Goal: Feedback & Contribution: Leave review/rating

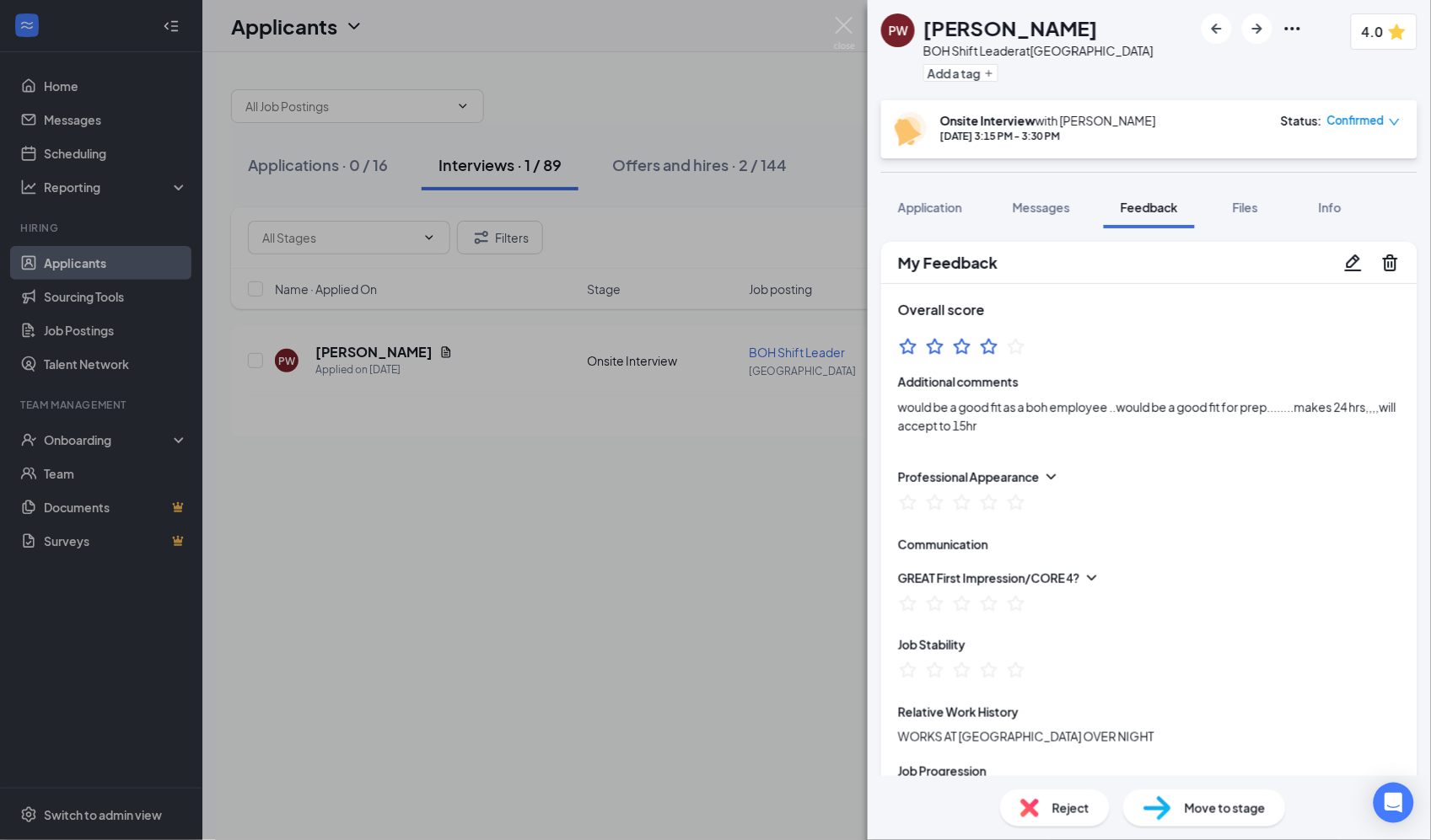
click at [813, 15] on div "PW [PERSON_NAME] BOH Shift Leader at [GEOGRAPHIC_DATA] Add a tag 4.0 Onsite Int…" at bounding box center [716, 420] width 1431 height 840
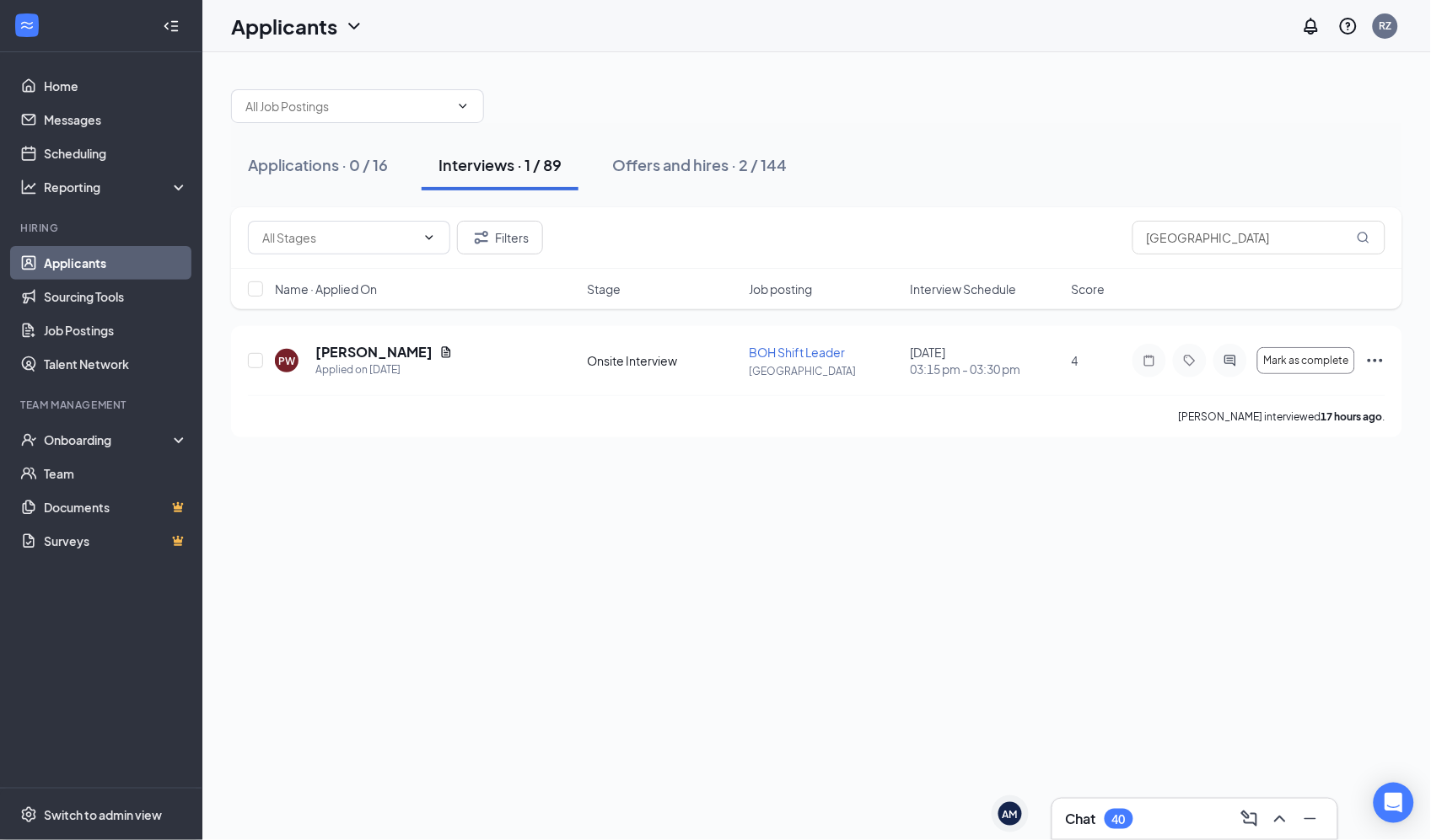
click at [1189, 71] on div "Applications · 0 / 16 Interviews · 1 / 89 Offers and hires · 2 / 144 Filters [G…" at bounding box center [816, 255] width 1228 height 406
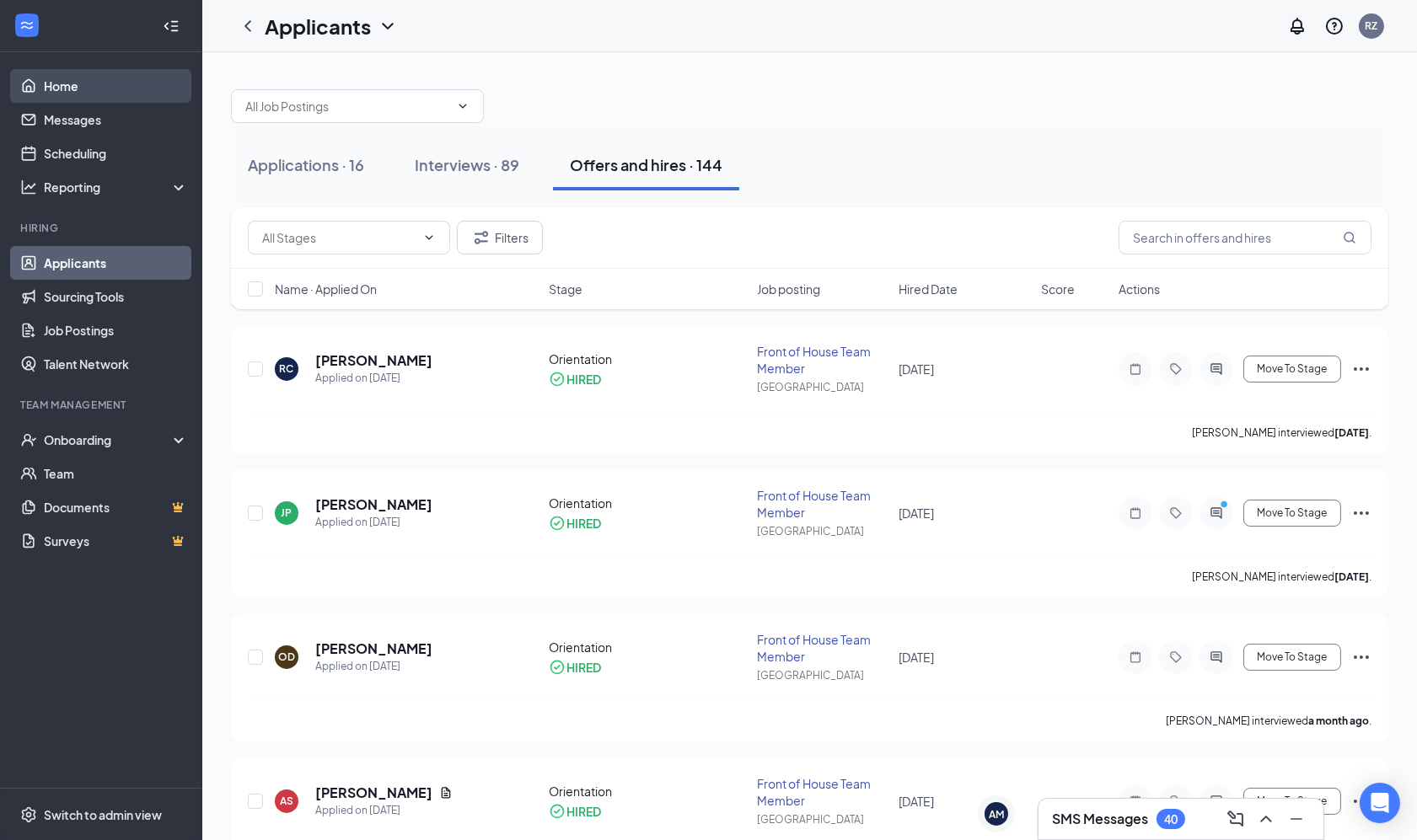
click at [60, 79] on link "Home" at bounding box center [116, 86] width 144 height 34
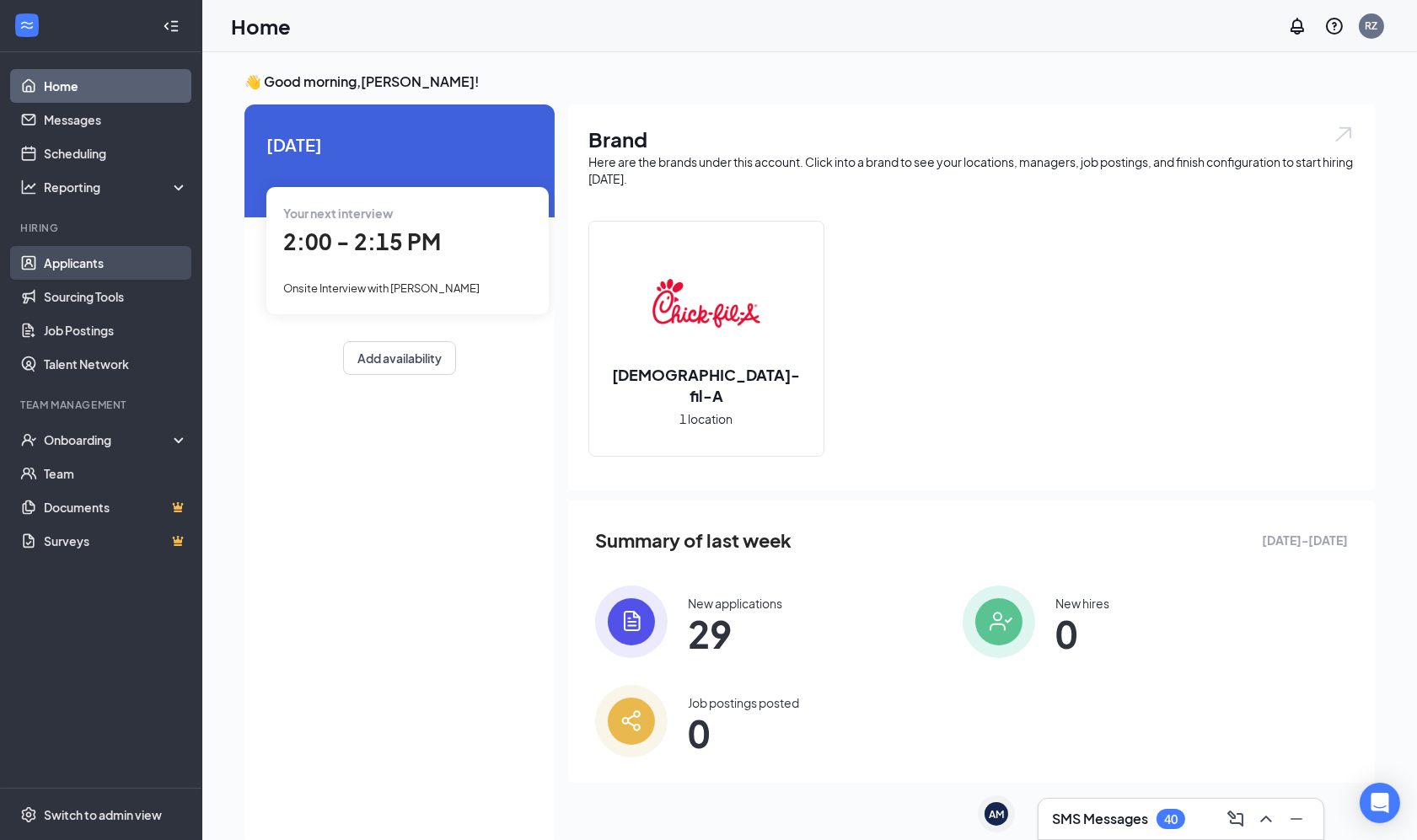
click at [73, 257] on link "Applicants" at bounding box center [116, 263] width 144 height 34
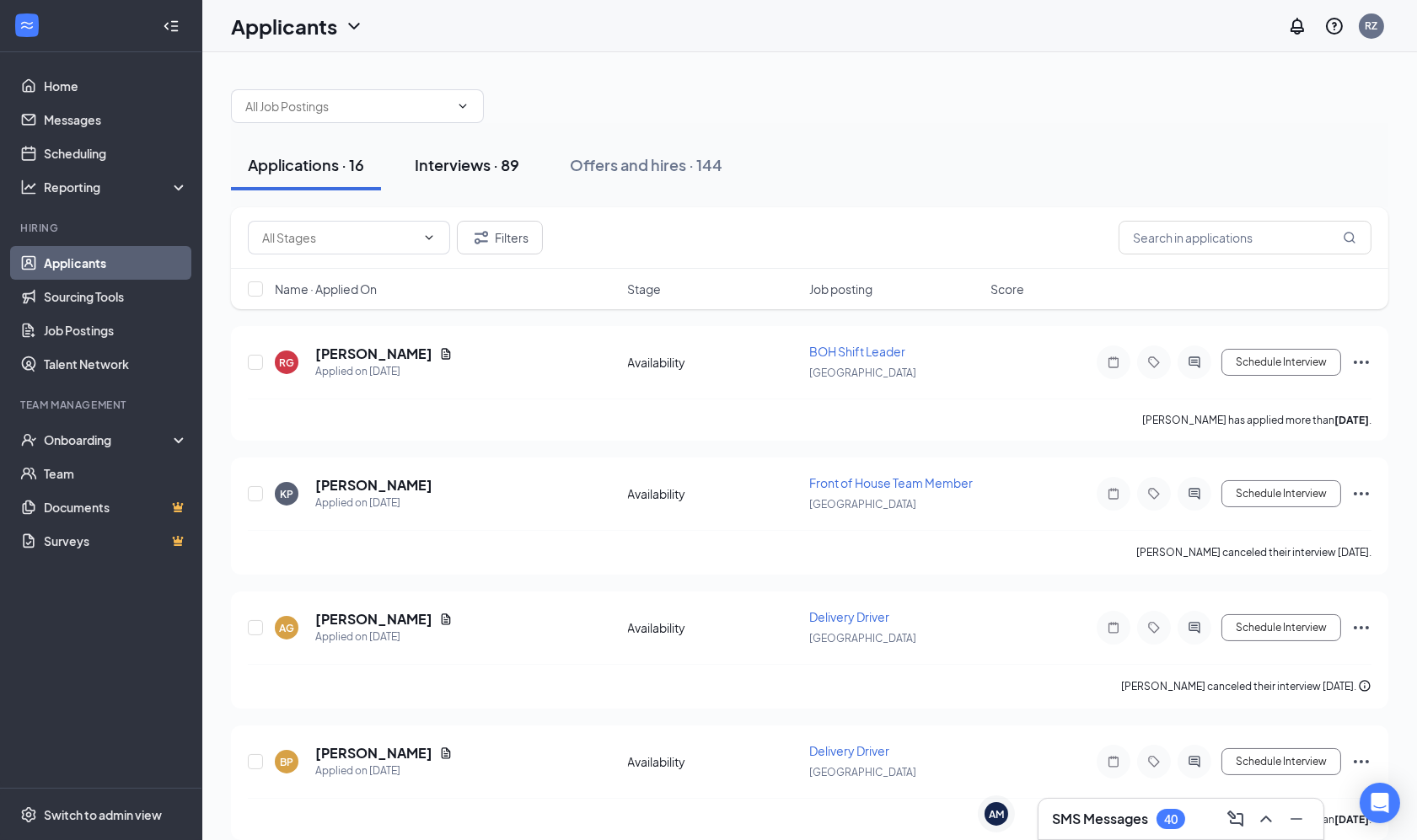
click at [443, 165] on div "Interviews · 89" at bounding box center [467, 164] width 105 height 21
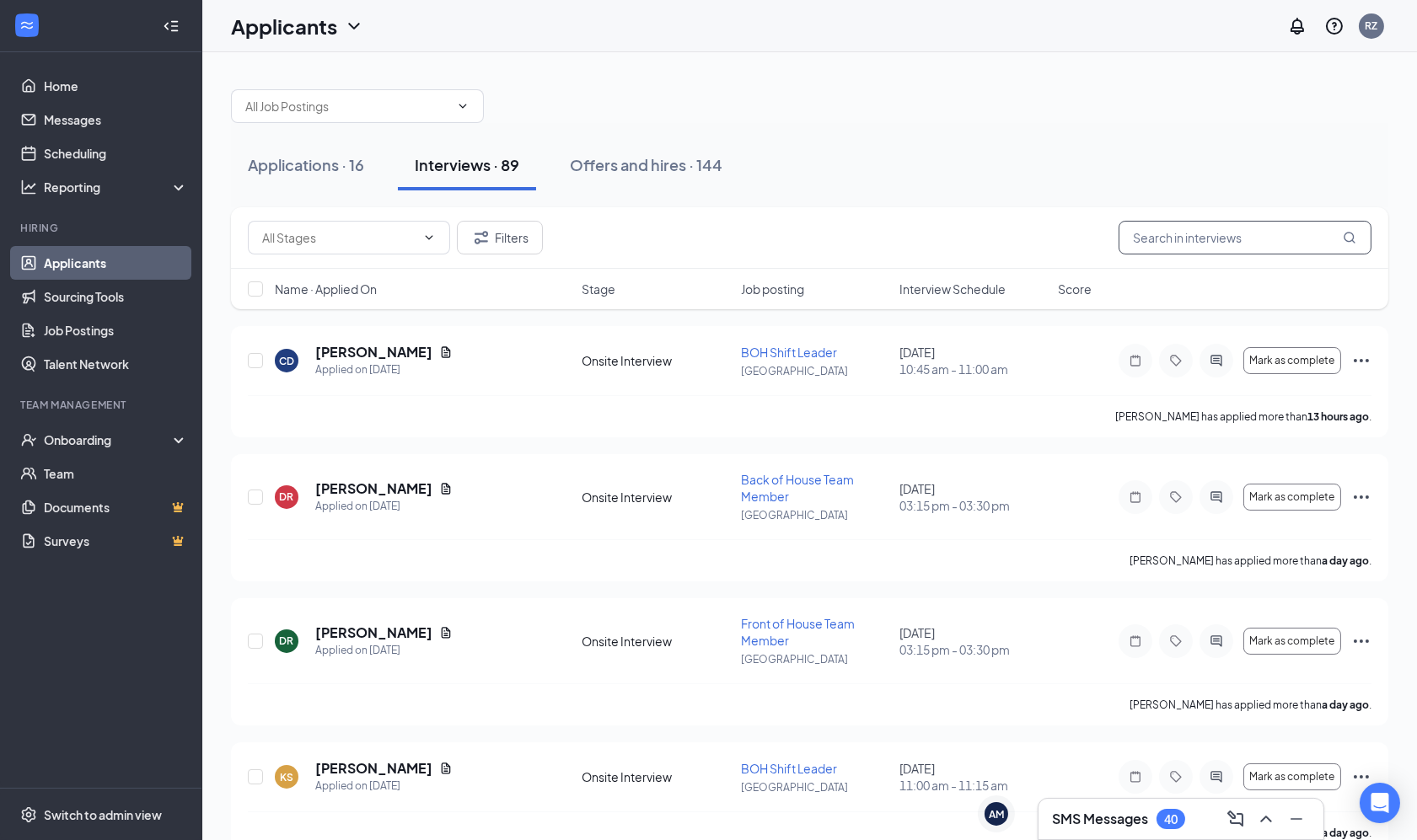
click at [1184, 228] on input "text" at bounding box center [1245, 238] width 253 height 34
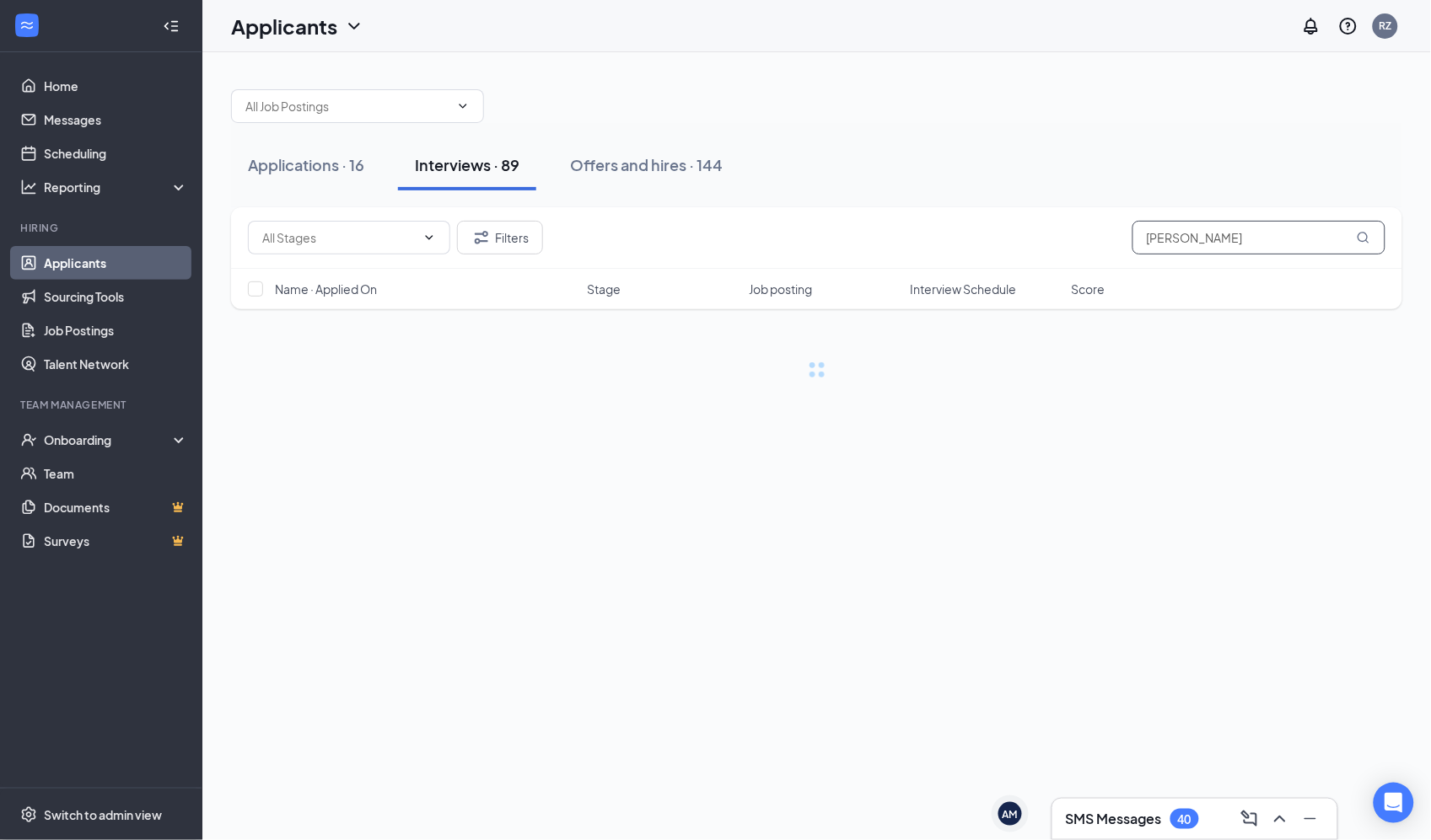
type input "[PERSON_NAME]"
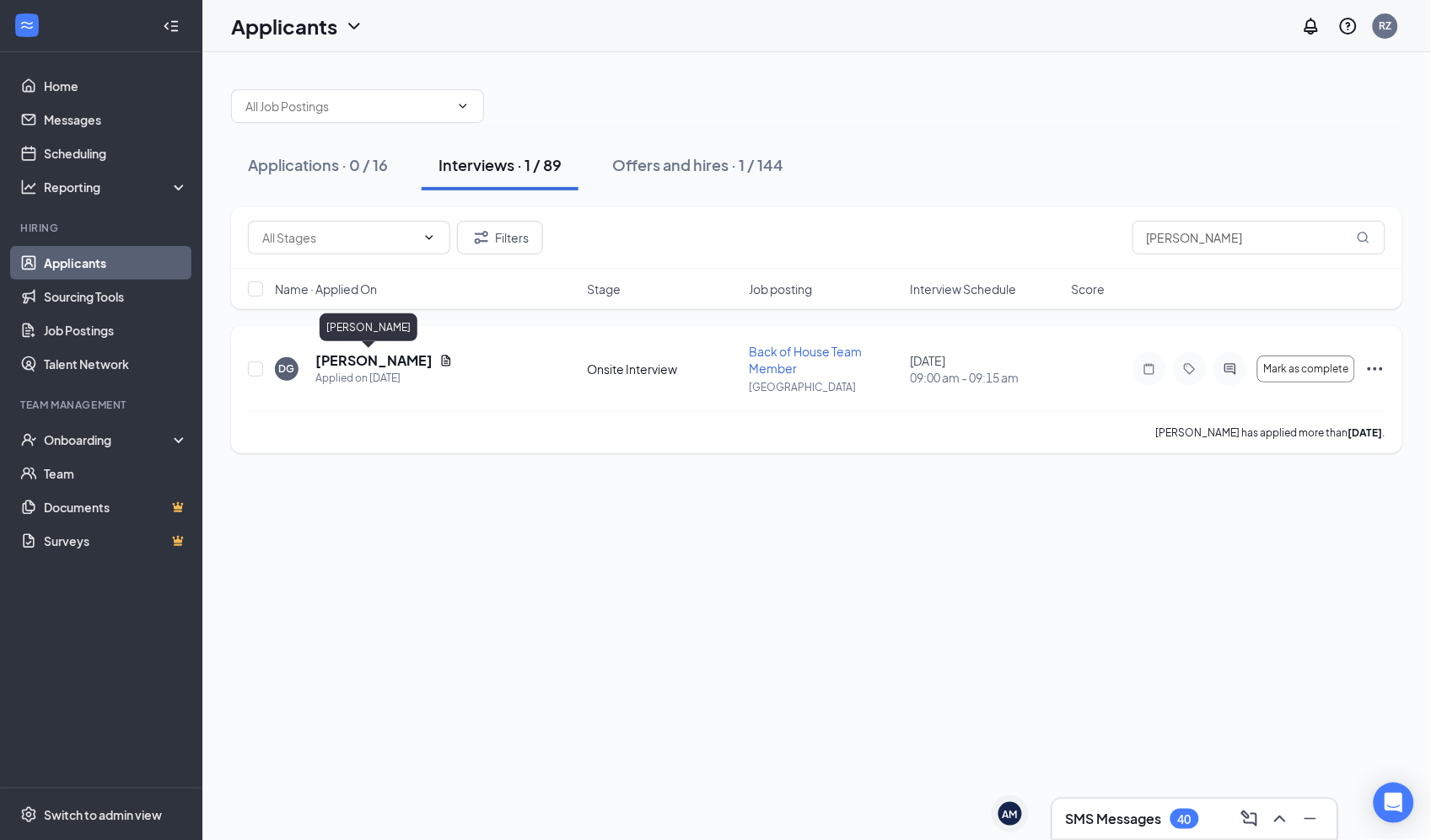
click at [384, 363] on h5 "Drake Garner" at bounding box center [374, 361] width 117 height 19
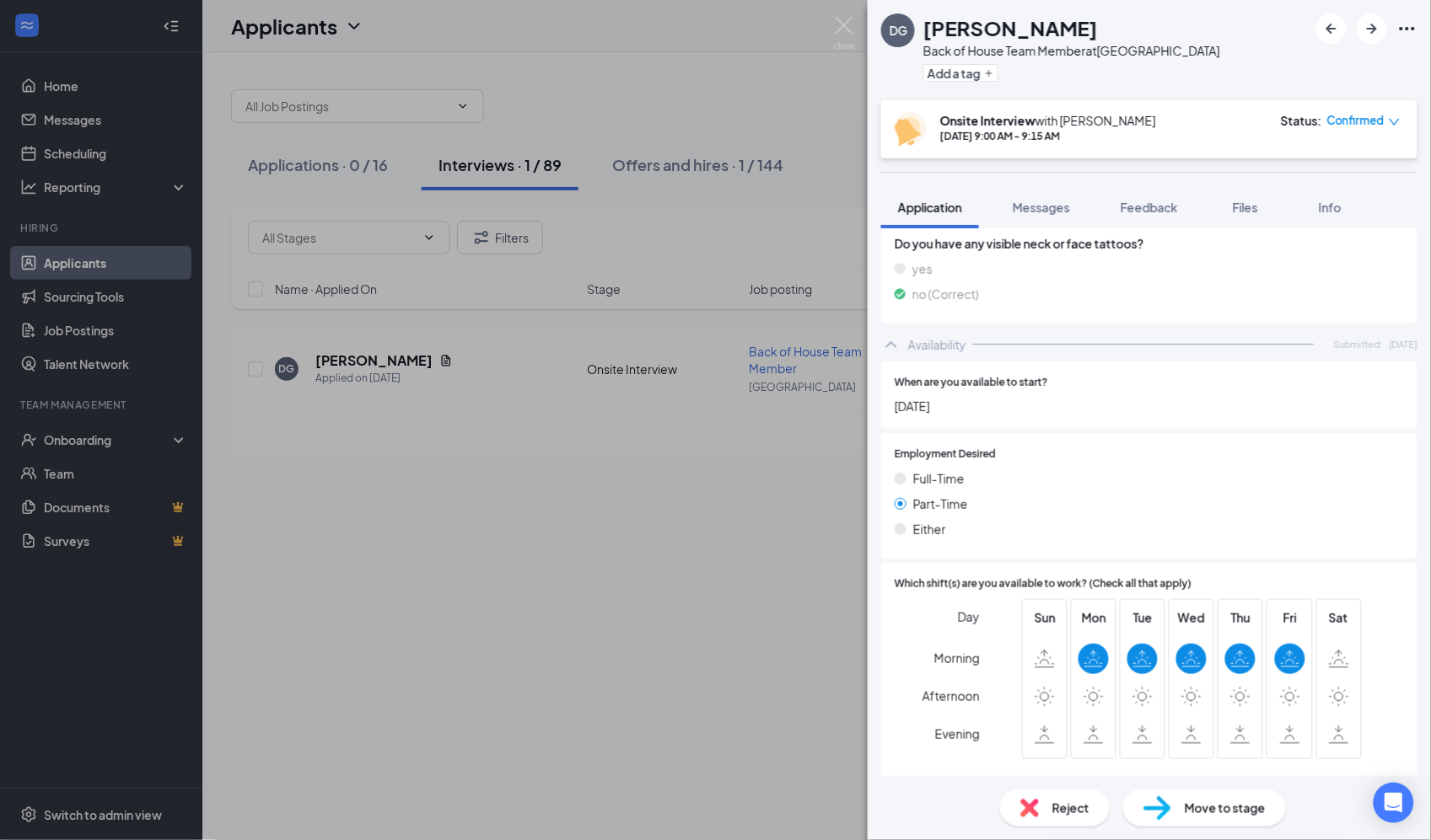
scroll to position [897, 0]
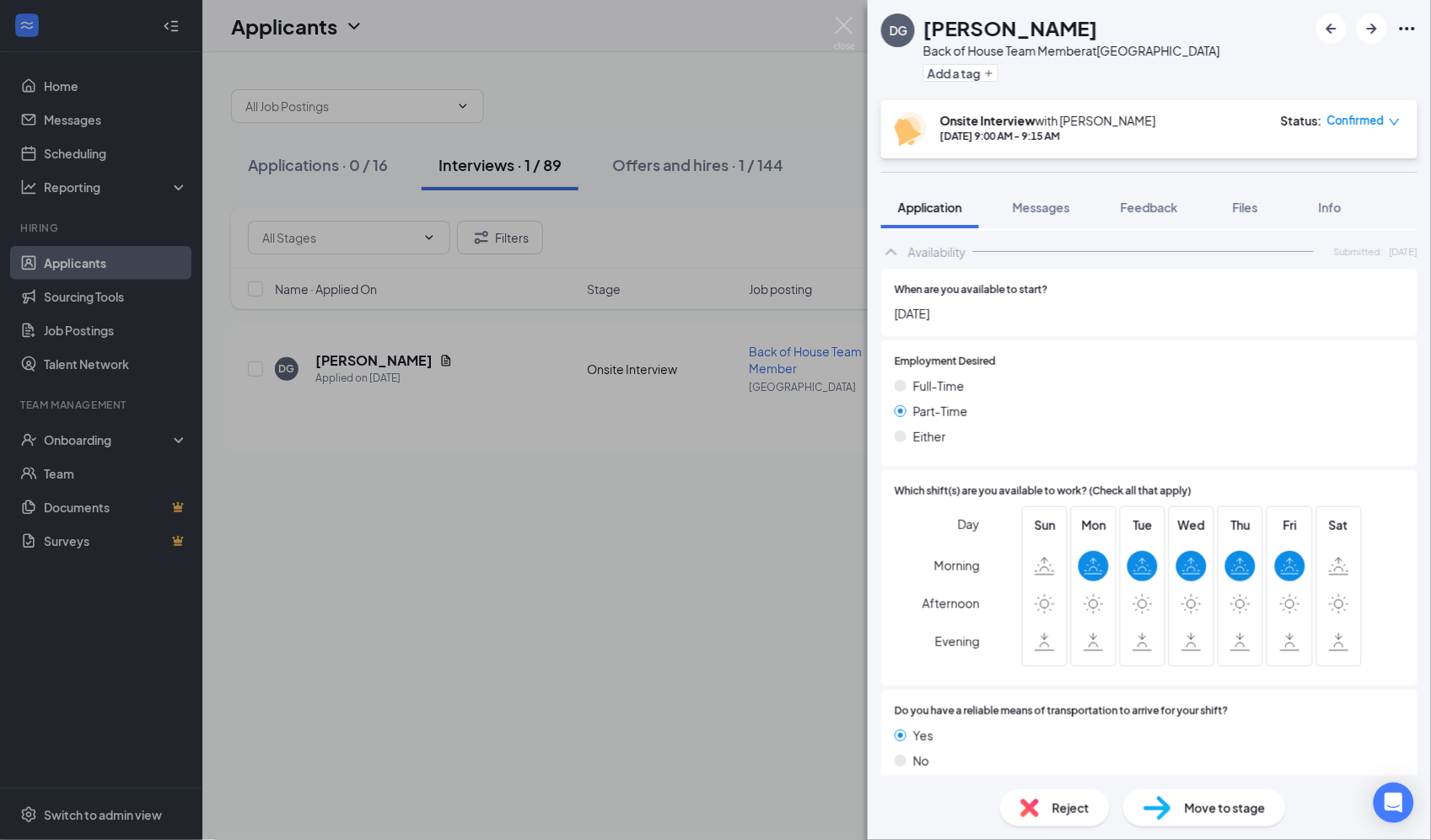
click at [525, 575] on div "DG Drake Garner Back of House Team Member at Piedmont Road Add a tag Onsite Int…" at bounding box center [716, 420] width 1431 height 840
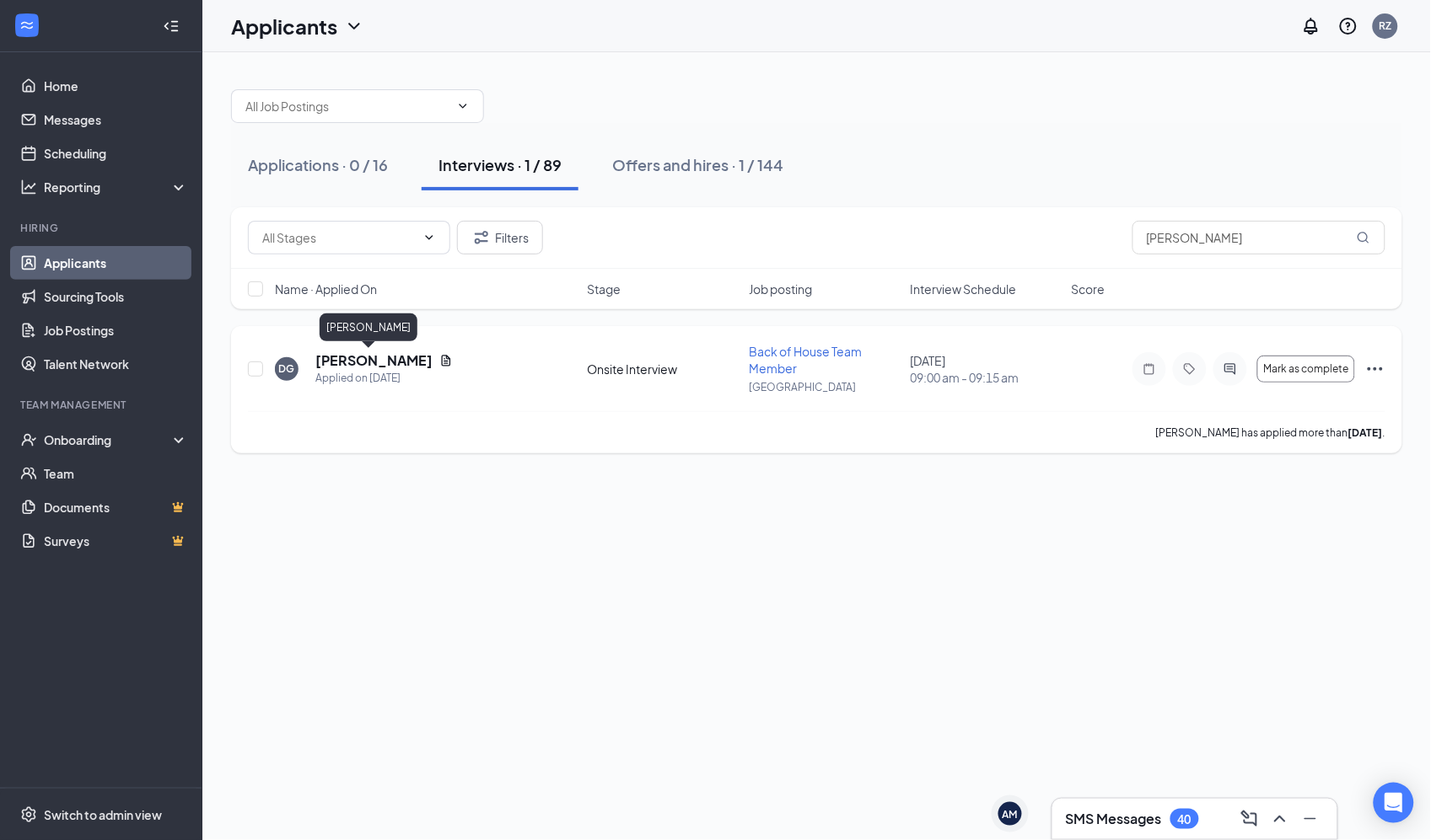
click at [389, 359] on h5 "Drake Garner" at bounding box center [374, 361] width 117 height 19
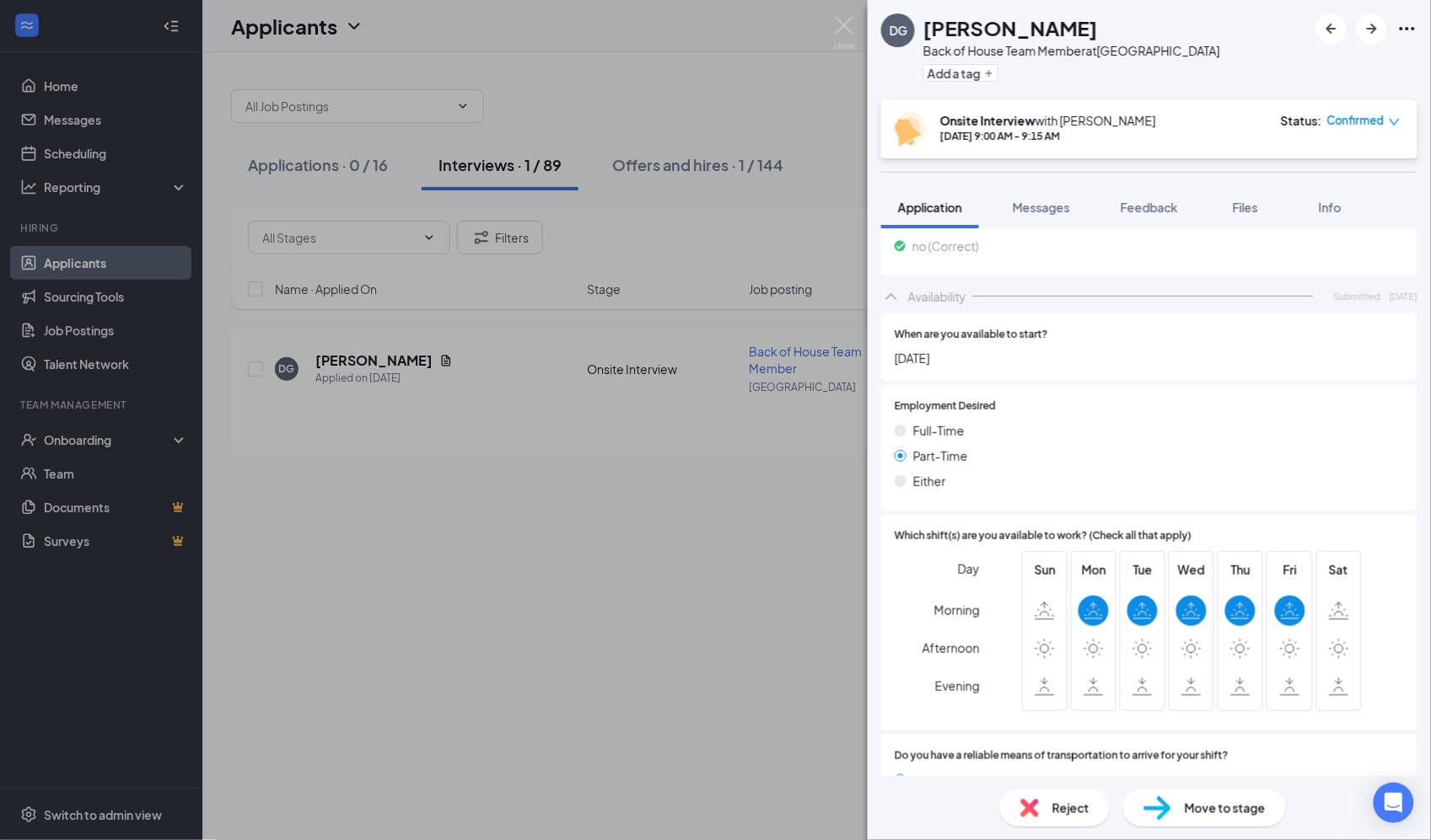
scroll to position [897, 0]
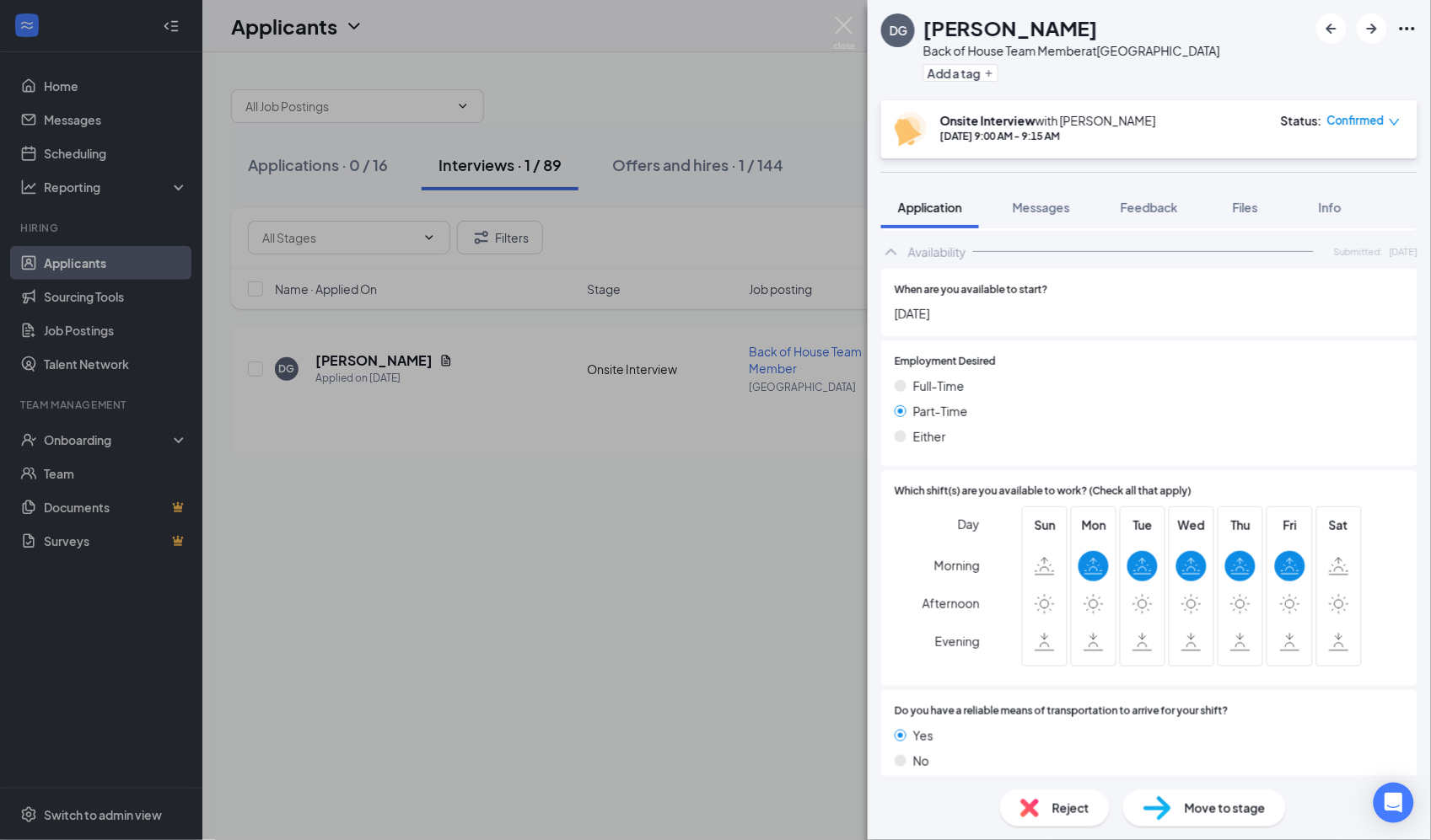
click at [1110, 382] on div "Full-Time Part-Time Either" at bounding box center [1149, 415] width 510 height 76
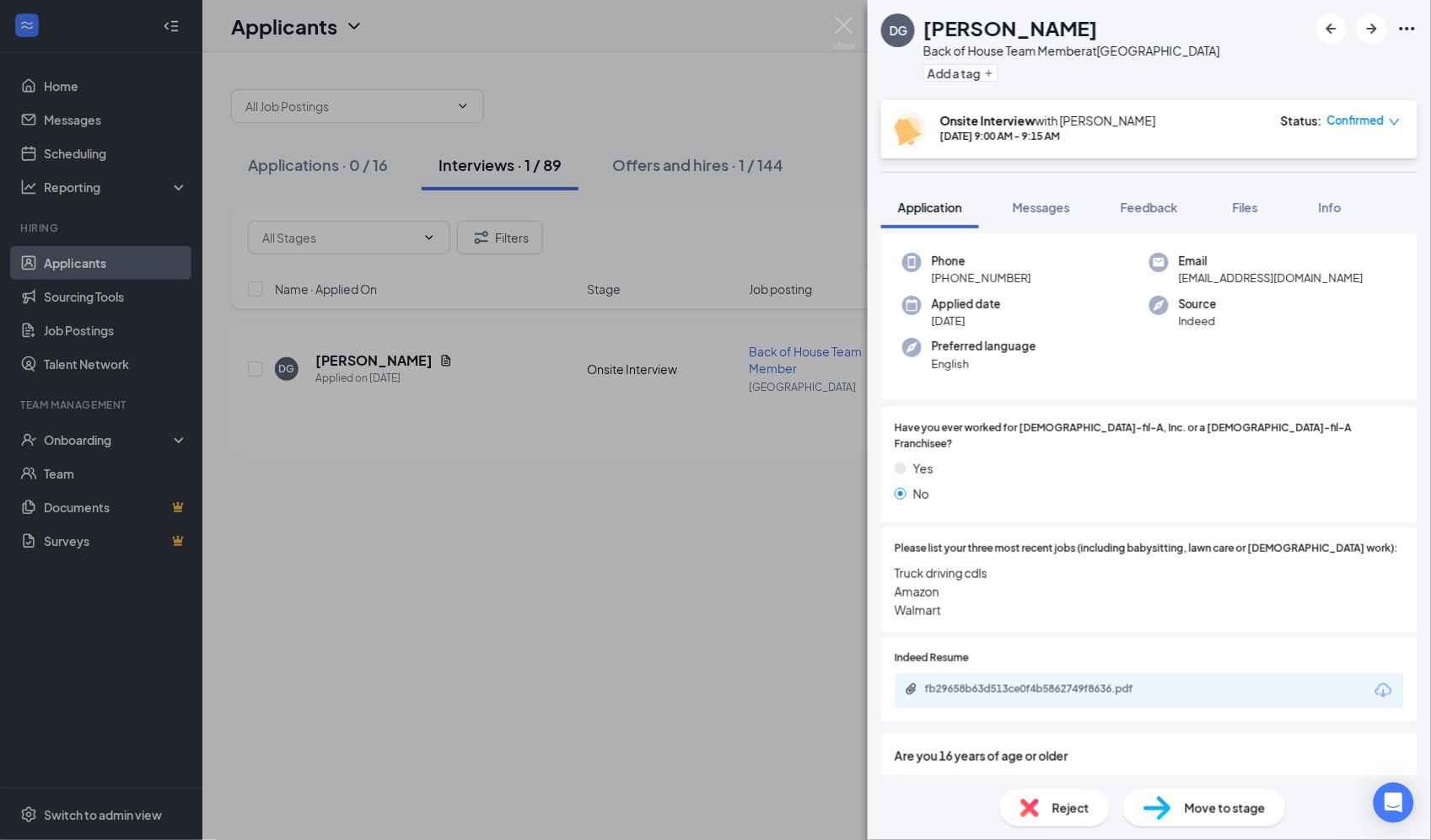
scroll to position [0, 0]
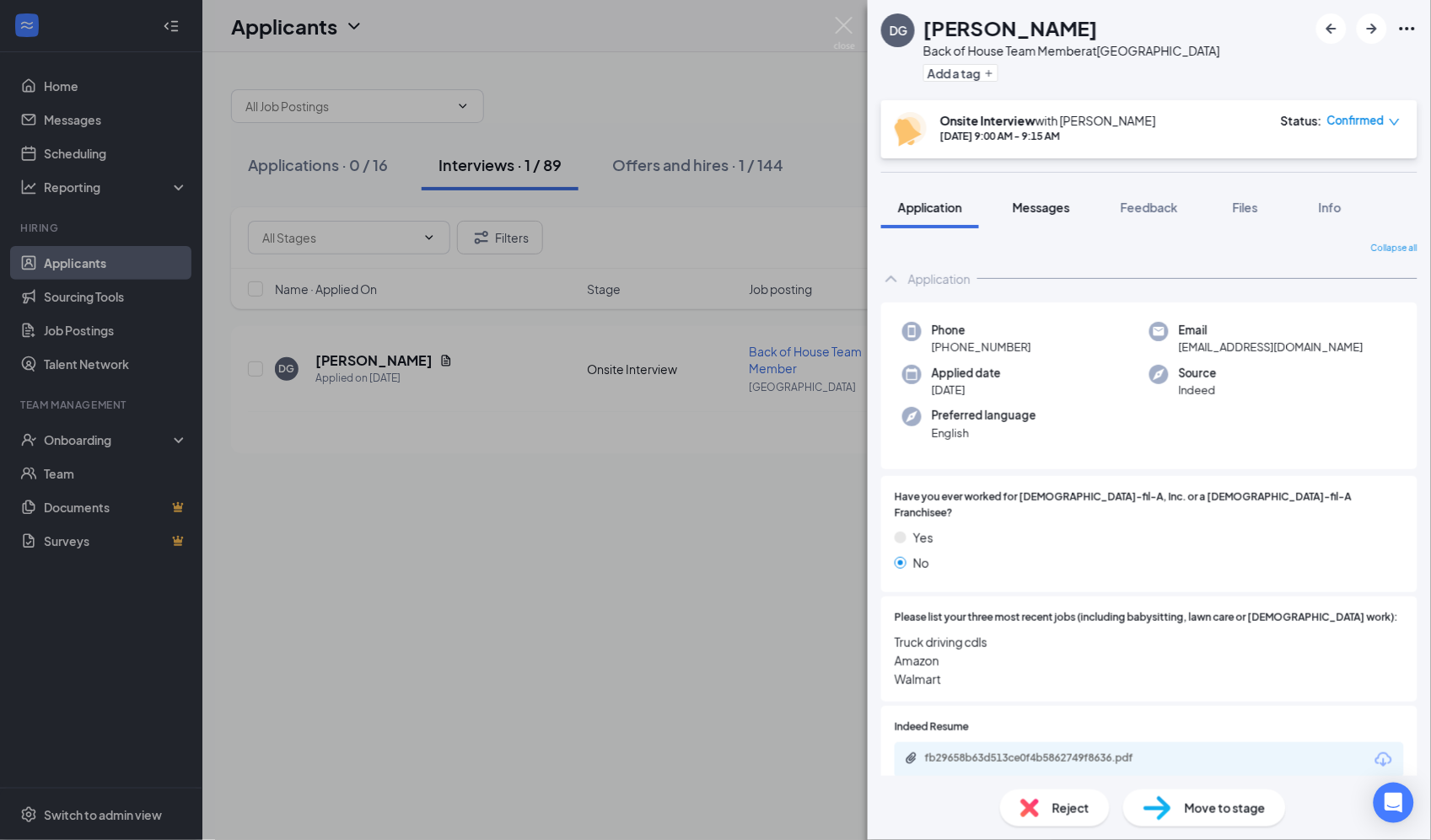
click at [1030, 220] on button "Messages" at bounding box center [1041, 207] width 91 height 42
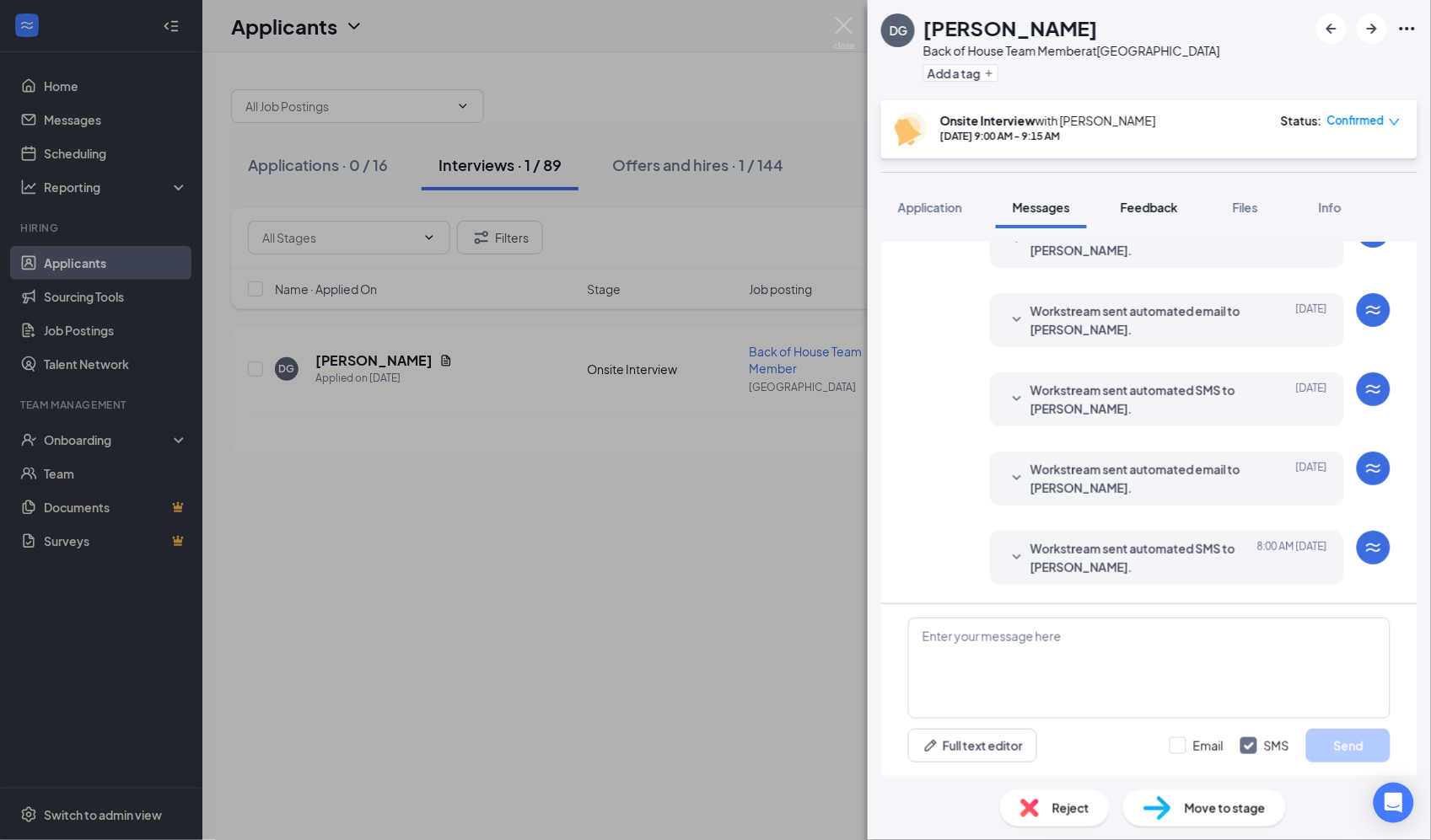
scroll to position [422, 0]
click at [1158, 200] on span "Feedback" at bounding box center [1148, 207] width 57 height 15
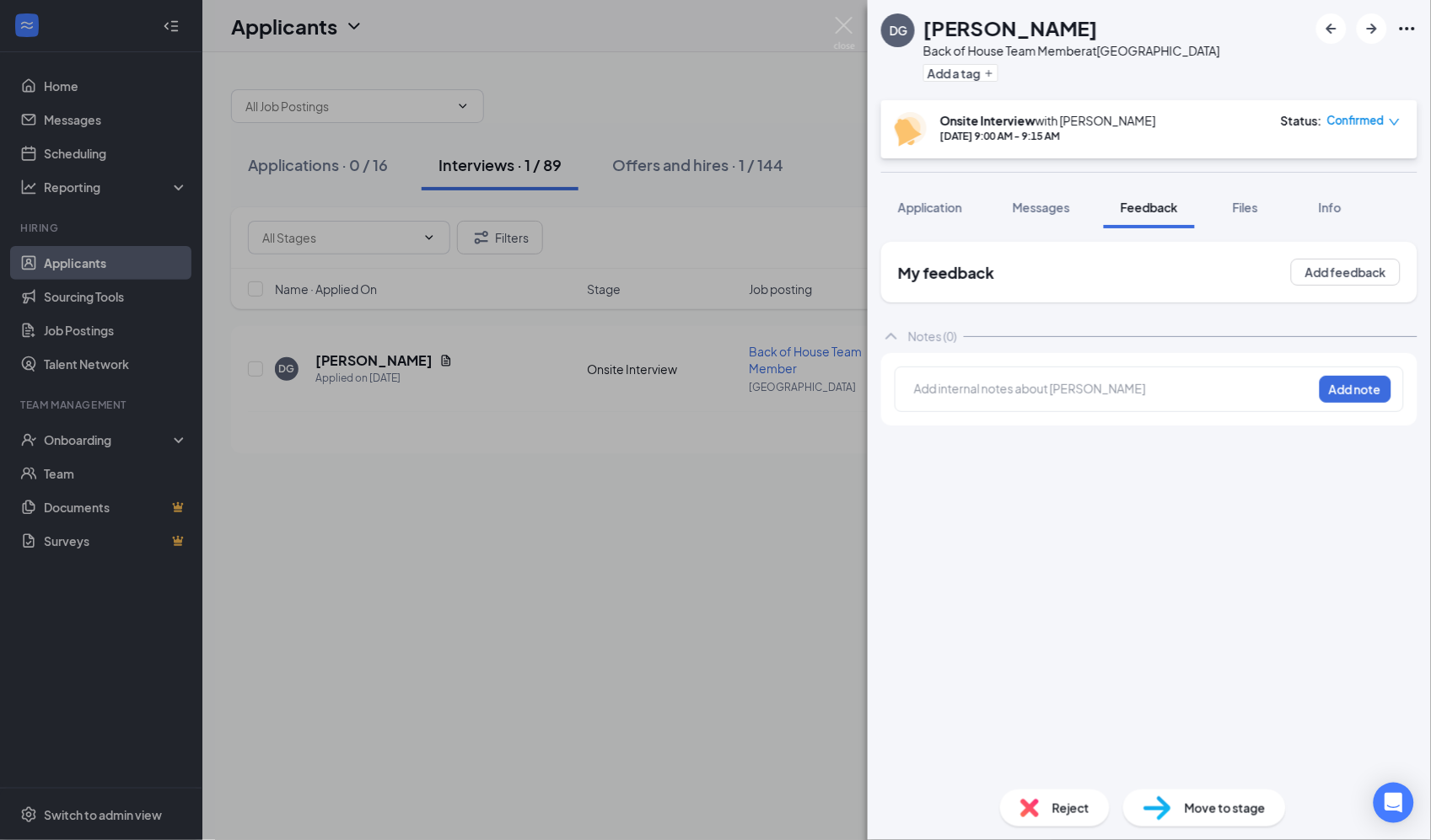
drag, startPoint x: 1344, startPoint y: 267, endPoint x: 1003, endPoint y: 439, distance: 381.9
click at [1003, 439] on div "My feedback Add feedback Notes (0) Add internal notes about Drake Garner Add no…" at bounding box center [1149, 508] width 537 height 534
click at [1331, 266] on button "Add feedback" at bounding box center [1346, 272] width 110 height 27
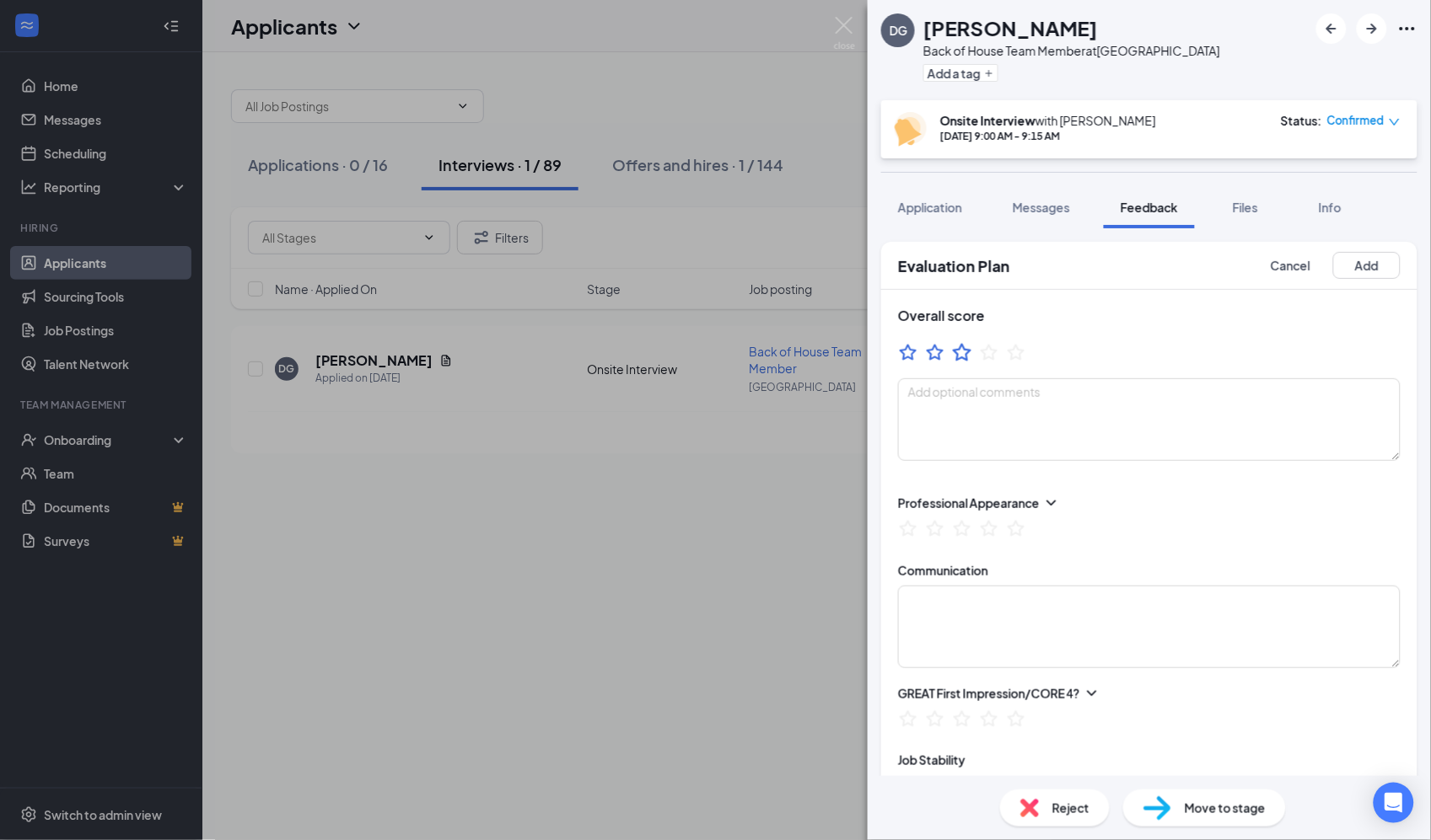
click at [964, 354] on icon "StarBorder" at bounding box center [962, 353] width 22 height 22
click at [992, 526] on icon "StarBorder" at bounding box center [989, 529] width 19 height 18
click at [966, 407] on textarea at bounding box center [1149, 420] width 503 height 83
type textarea "w"
type textarea "e"
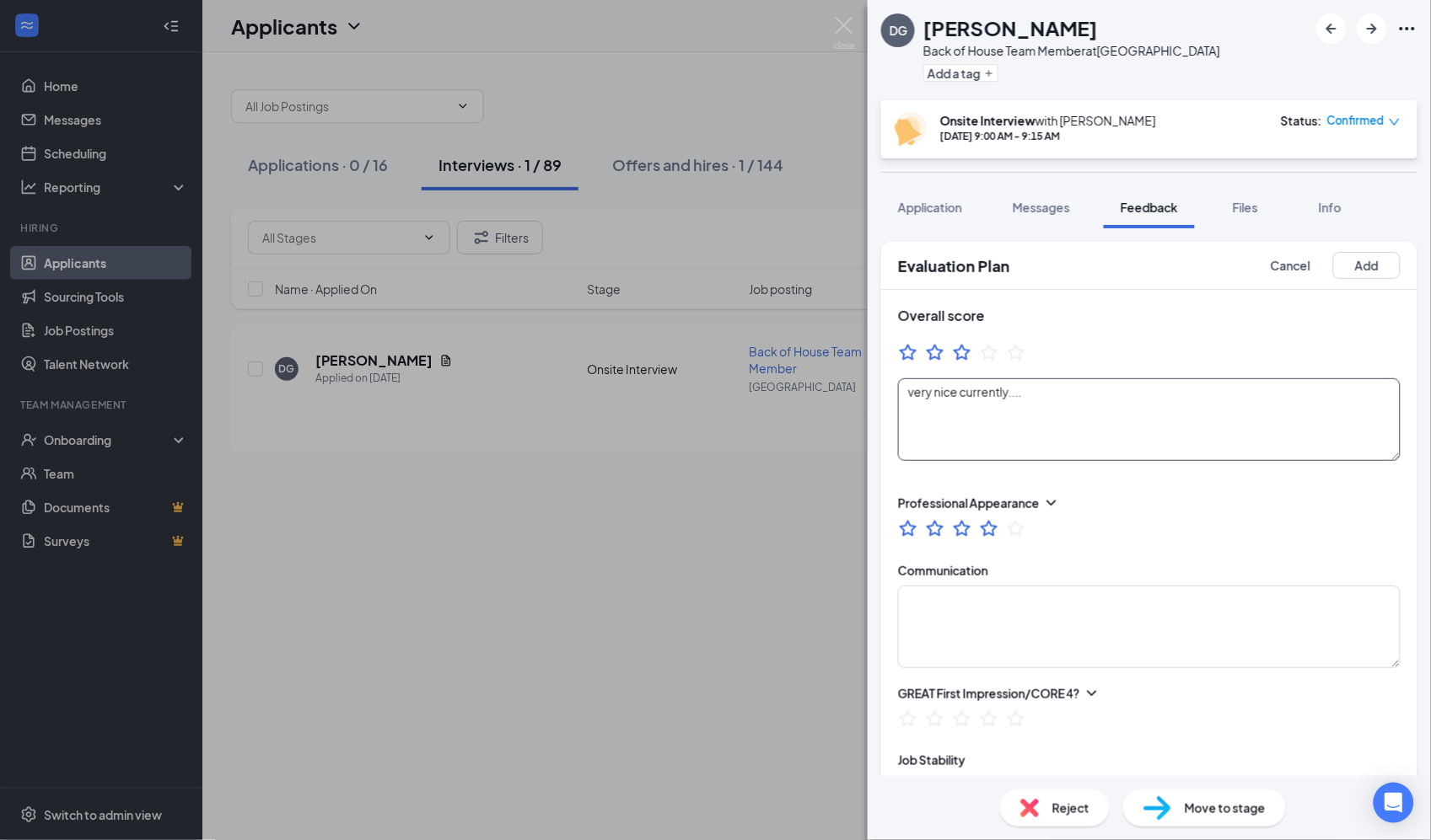
type textarea "very nice currently...."
click at [408, 361] on div "DG Drake Garner Back of House Team Member at Piedmont Road Add a tag Onsite Int…" at bounding box center [716, 420] width 1431 height 840
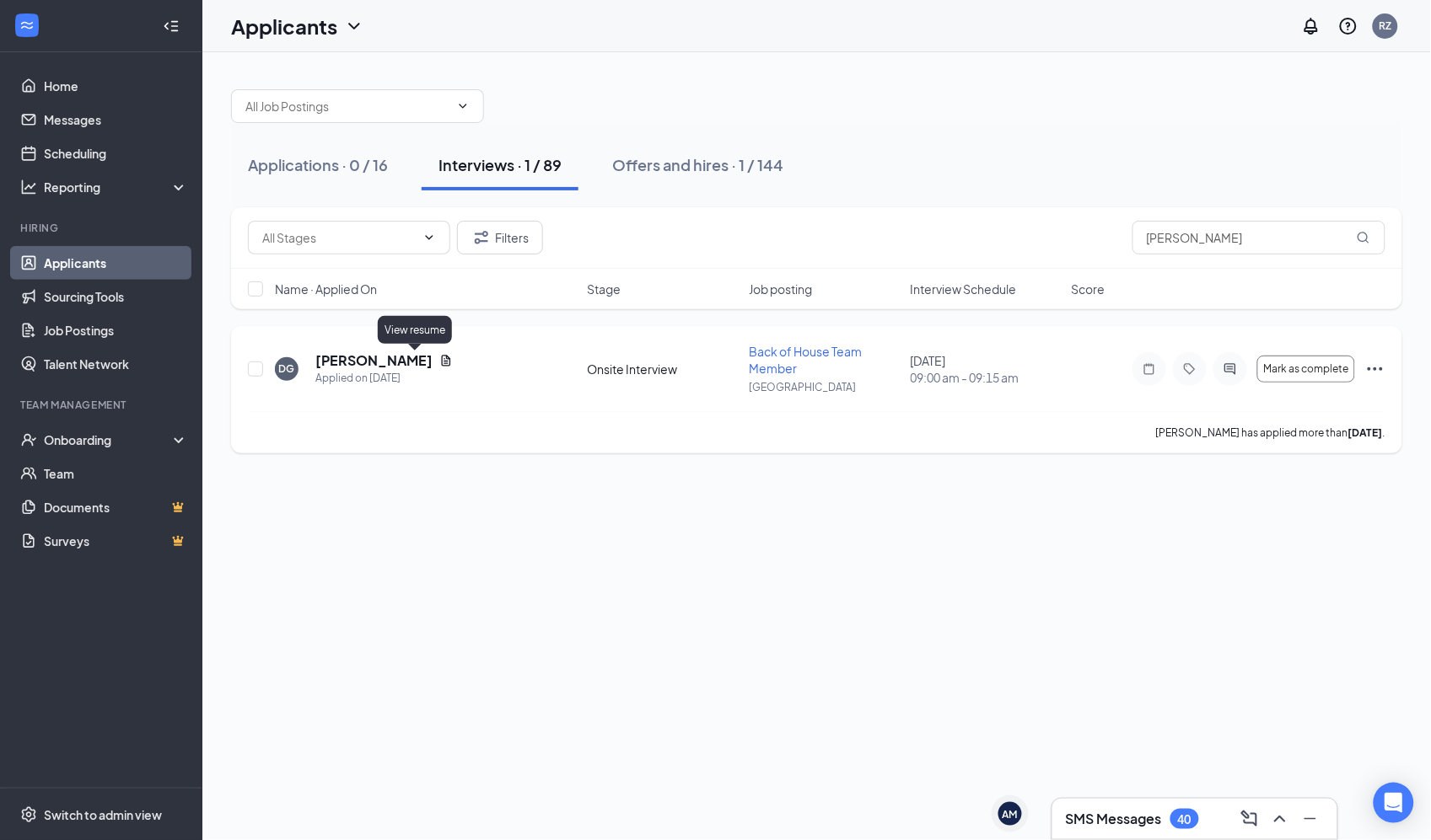
click at [440, 361] on icon "Document" at bounding box center [447, 361] width 14 height 14
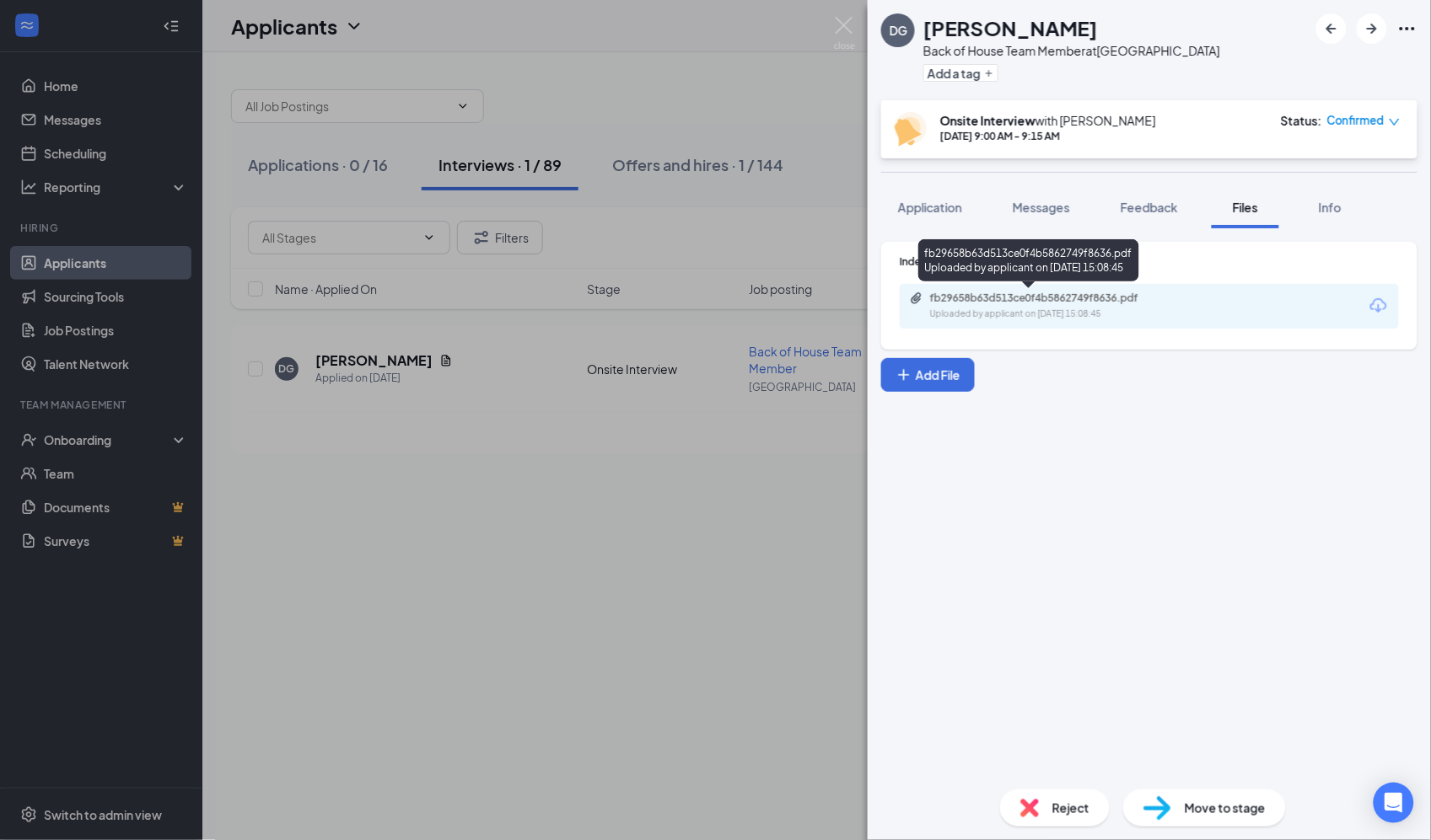
click at [1082, 312] on div "Uploaded by applicant on Sep 13, 2025 at 15:08:45" at bounding box center [1056, 315] width 253 height 14
click at [709, 515] on div "DG Drake Garner Back of House Team Member at Piedmont Road Add a tag Onsite Int…" at bounding box center [716, 420] width 1431 height 840
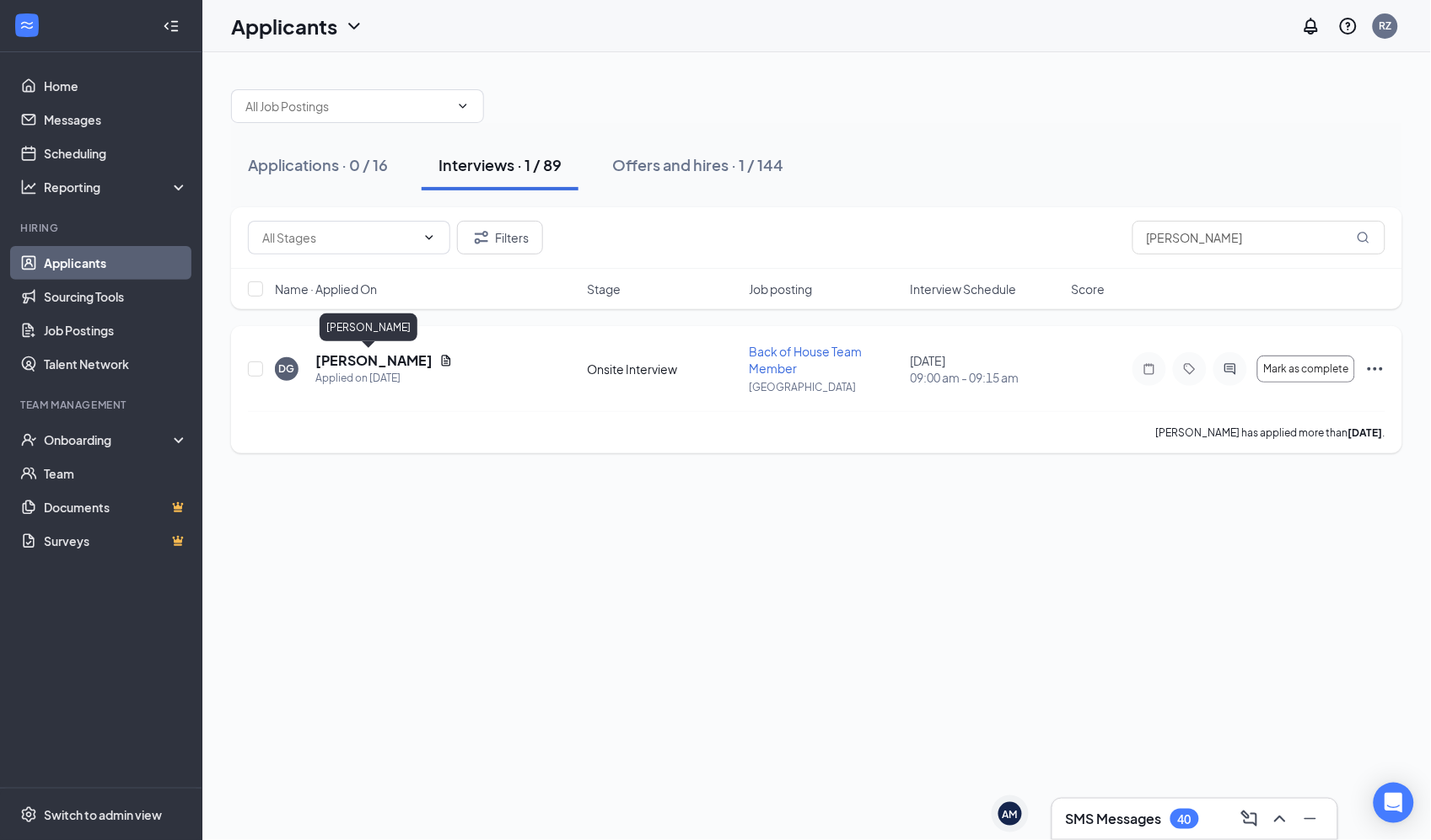
click at [350, 364] on h5 "Drake Garner" at bounding box center [374, 361] width 117 height 19
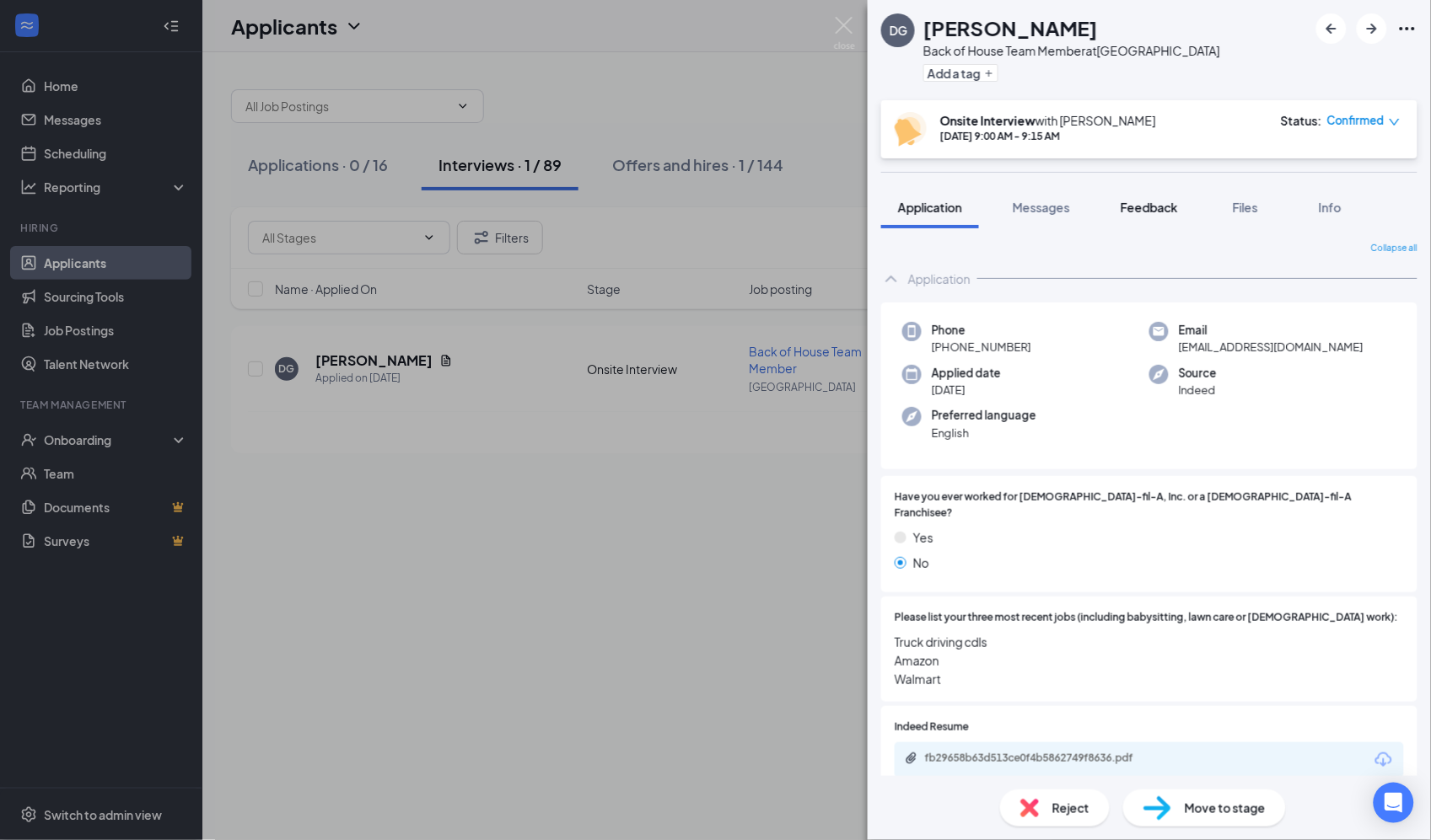
click at [1135, 208] on span "Feedback" at bounding box center [1148, 207] width 57 height 15
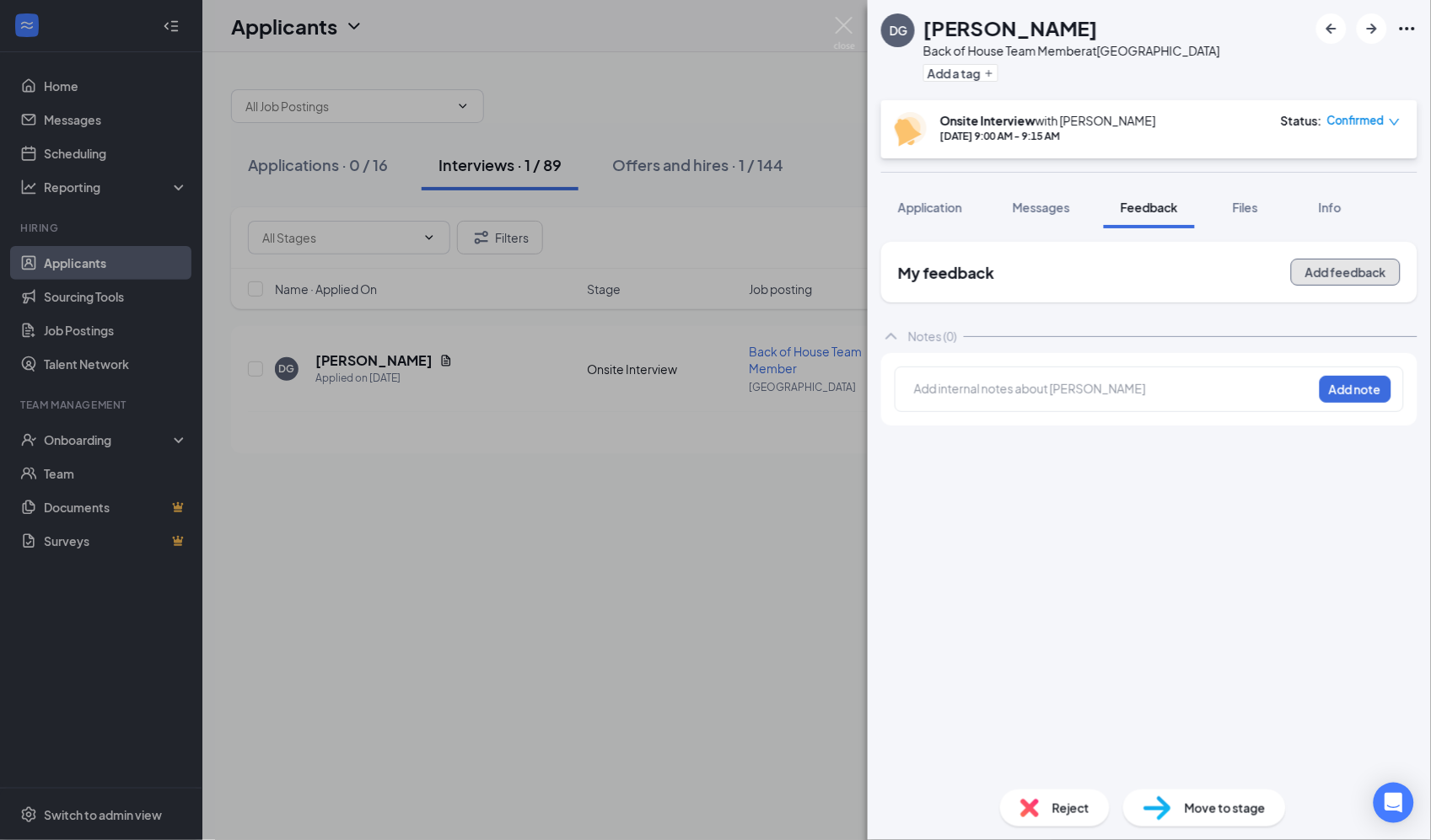
click at [1338, 268] on button "Add feedback" at bounding box center [1346, 272] width 110 height 27
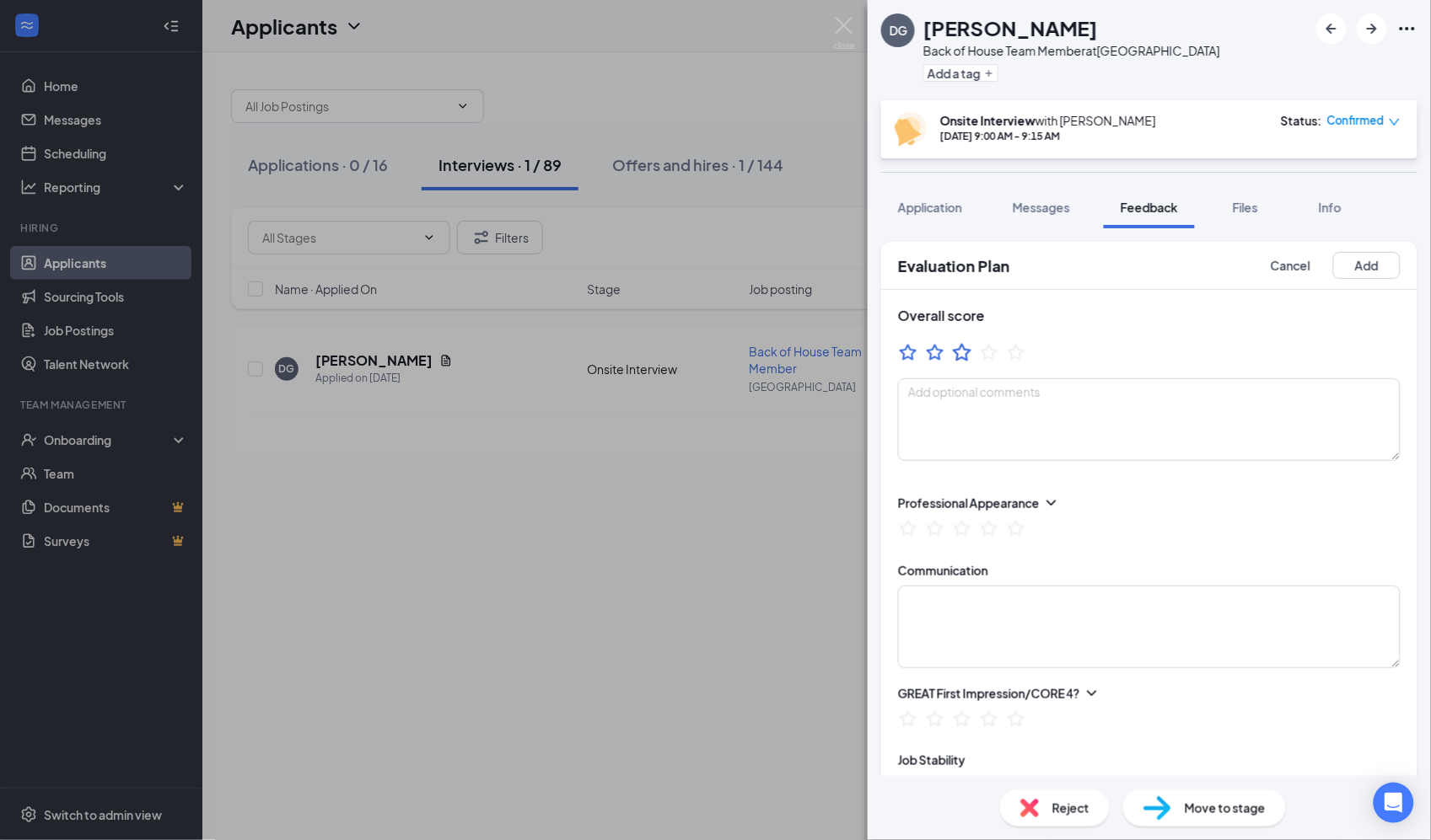
click at [963, 359] on icon "StarBorder" at bounding box center [962, 353] width 22 height 22
click at [908, 416] on textarea at bounding box center [1149, 420] width 503 height 83
type textarea "d"
type textarea "w"
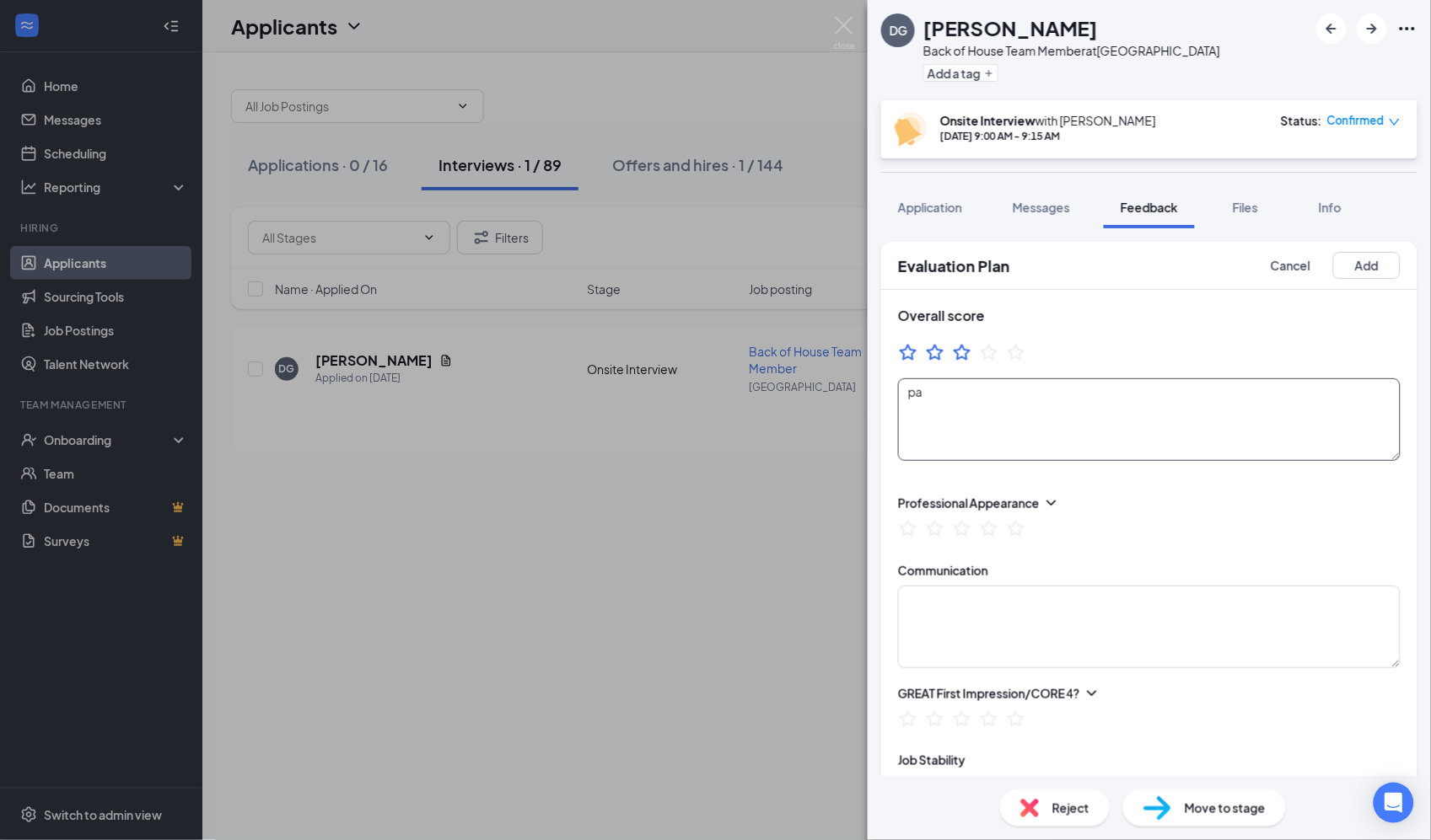
type textarea "p"
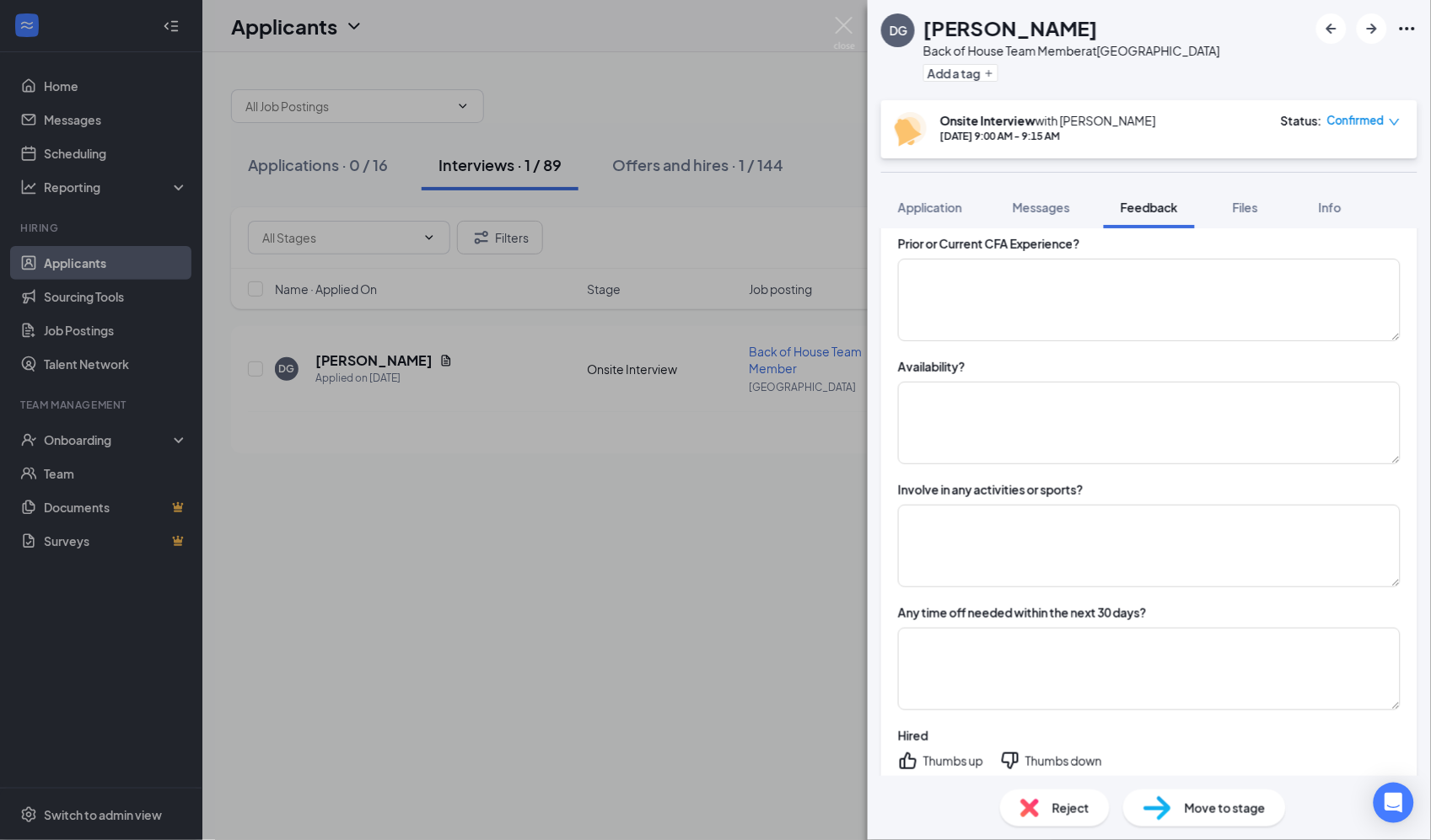
scroll to position [898, 0]
click at [961, 401] on textarea at bounding box center [1149, 421] width 503 height 83
type textarea "m"
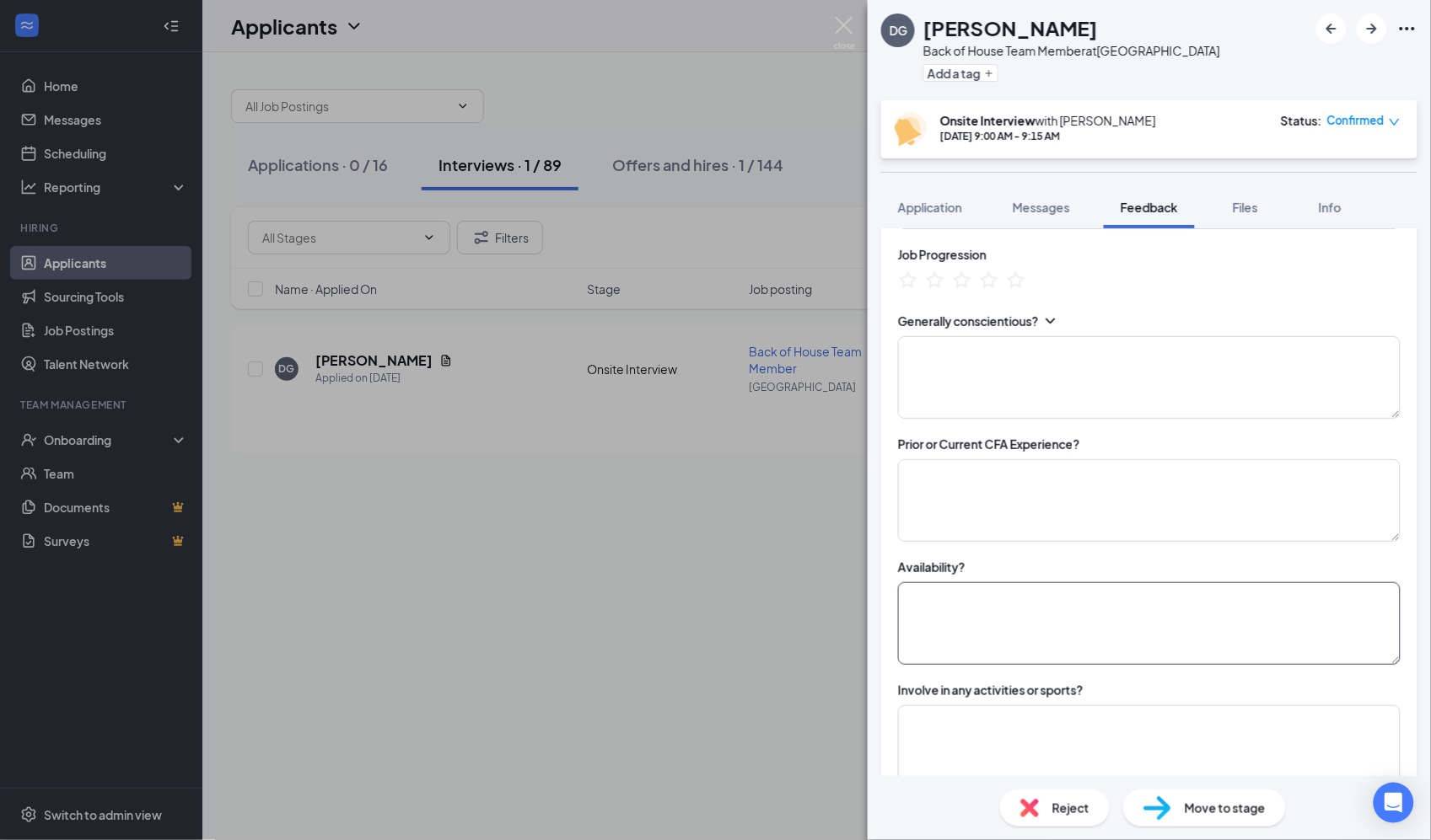
scroll to position [697, 0]
click at [1001, 628] on textarea at bounding box center [1149, 622] width 503 height 83
type textarea "1"
type textarea "c"
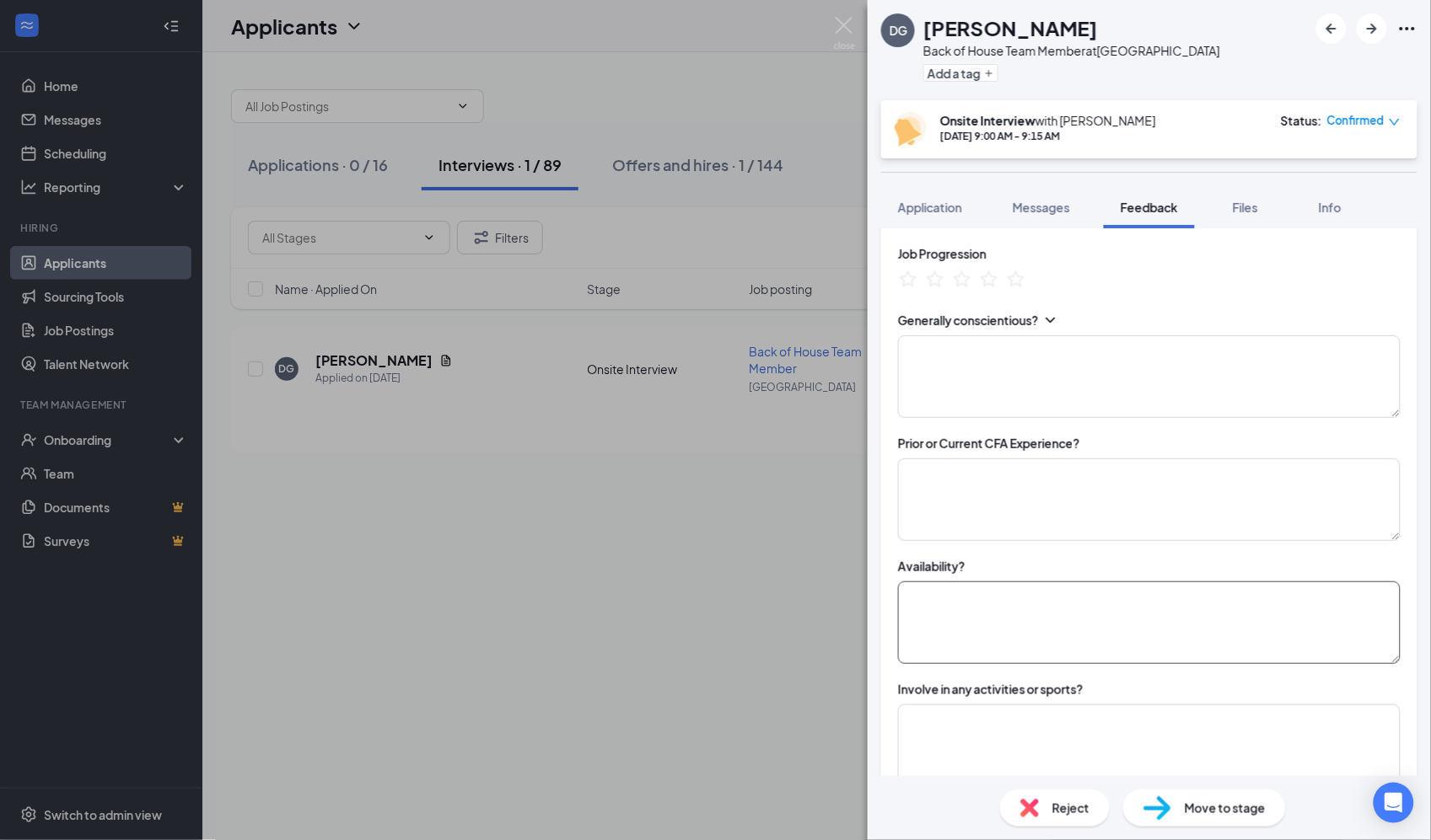
type textarea "v"
type textarea "c"
type textarea "v"
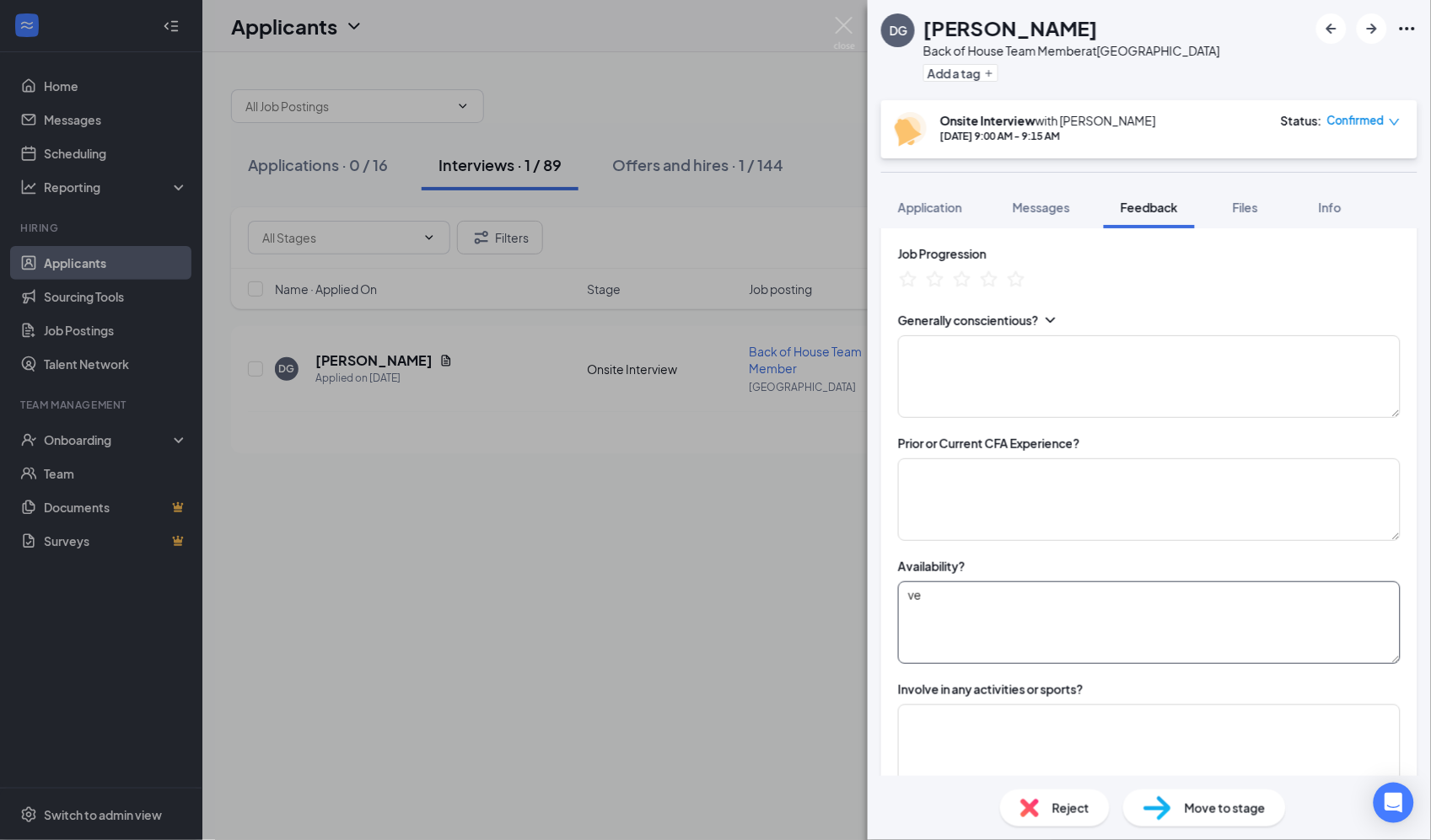
type textarea "v"
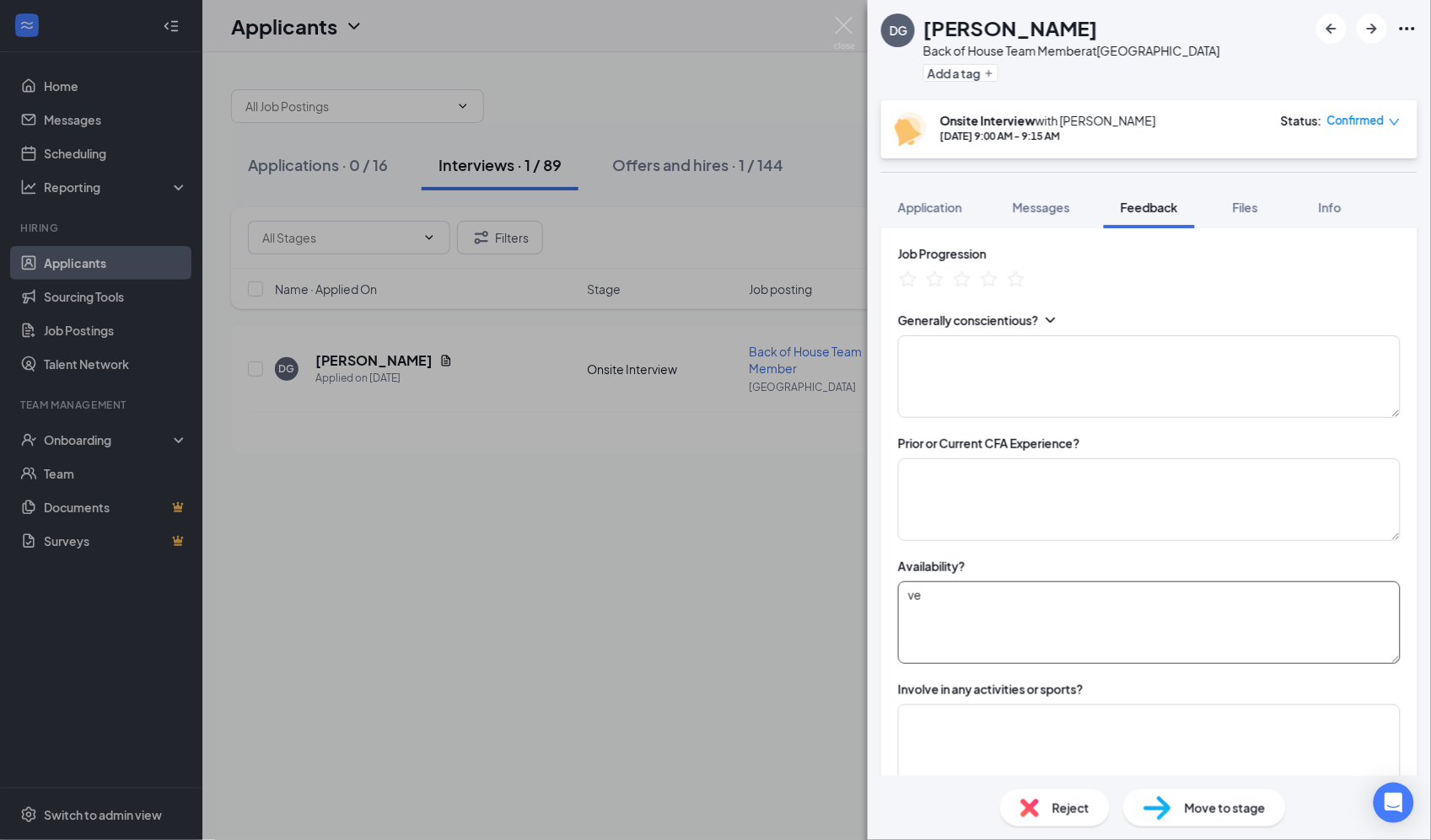
type textarea "v"
type textarea "e"
type textarea "v"
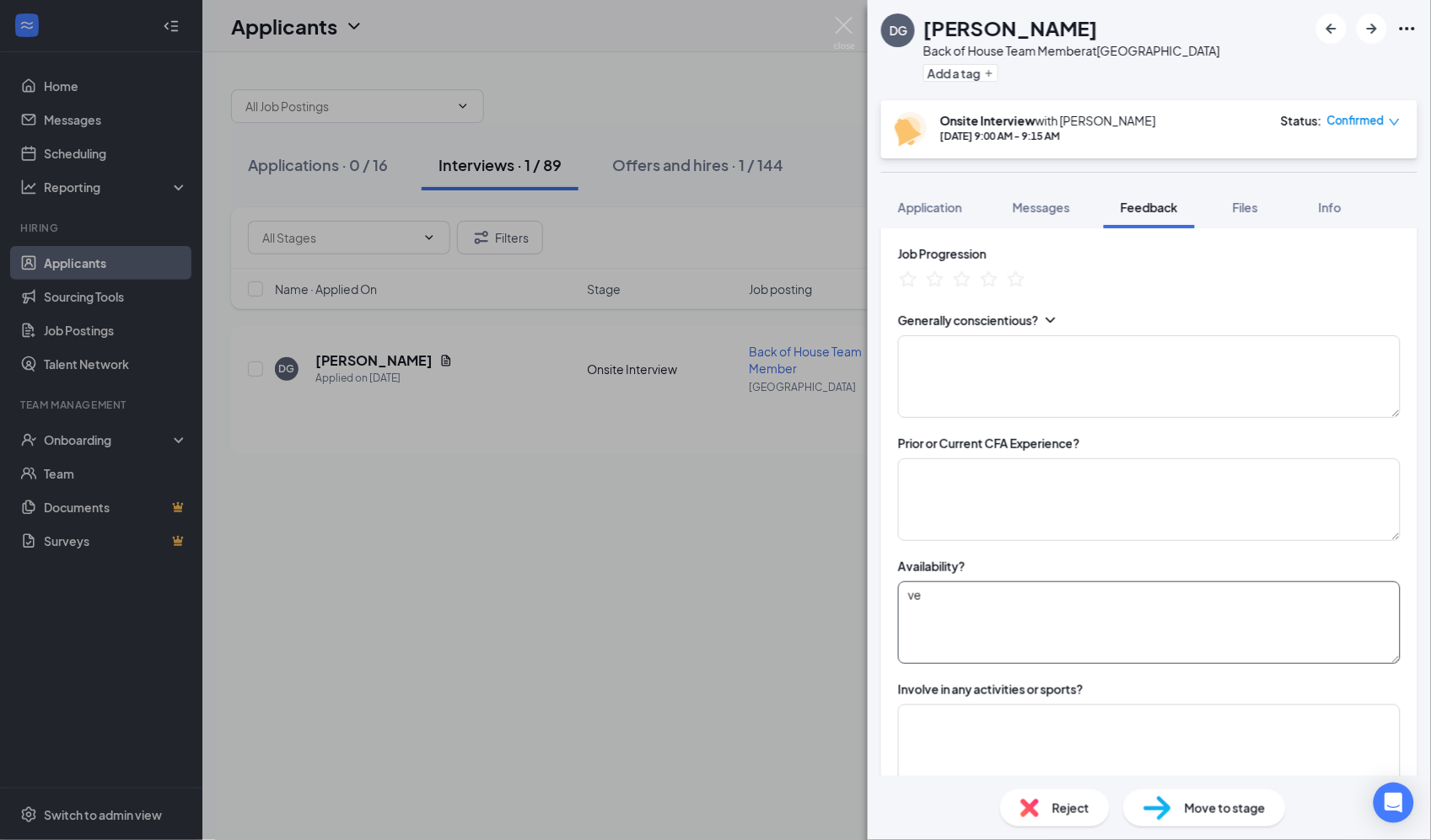
type textarea "v"
type textarea "a"
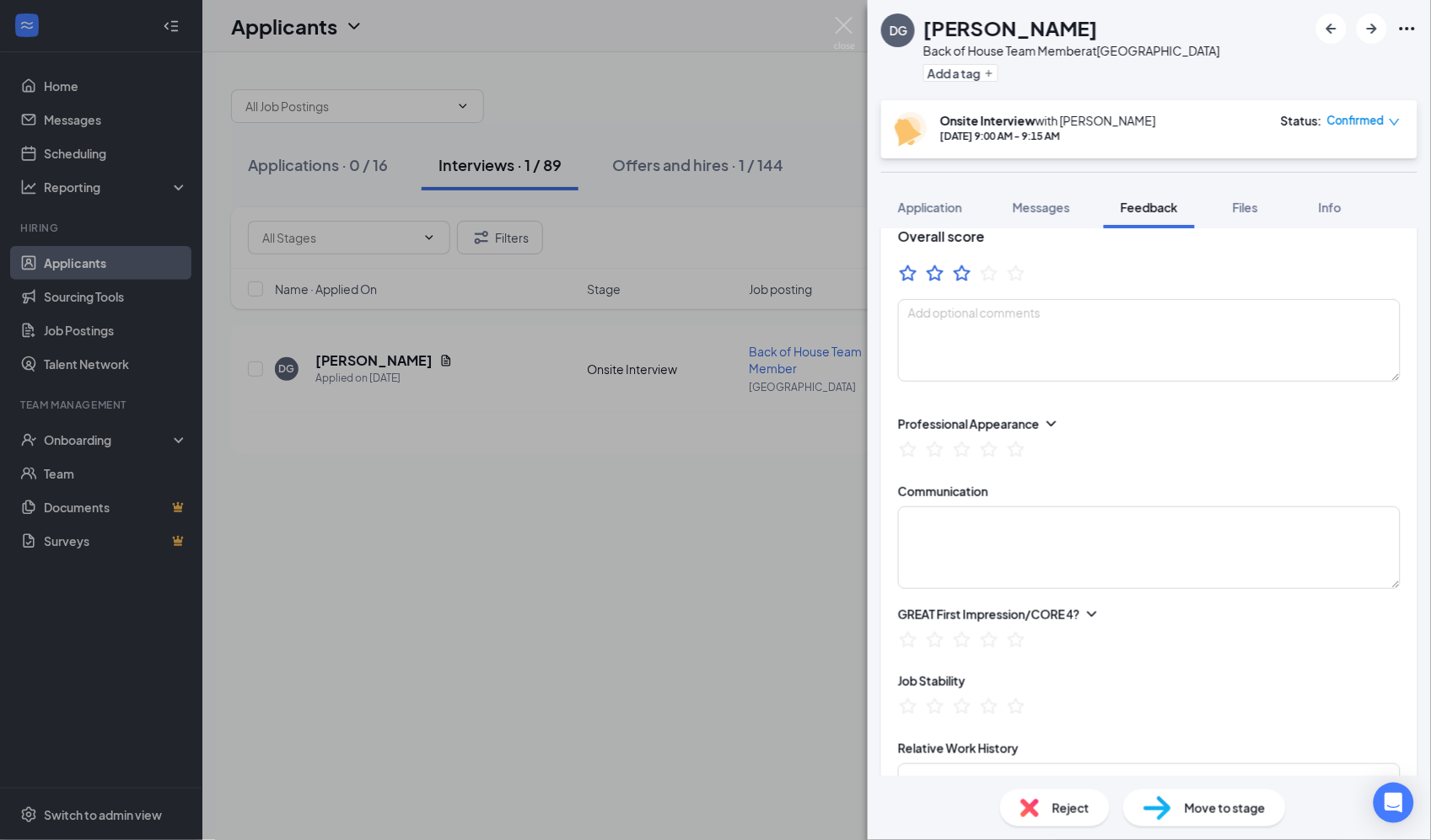
scroll to position [0, 0]
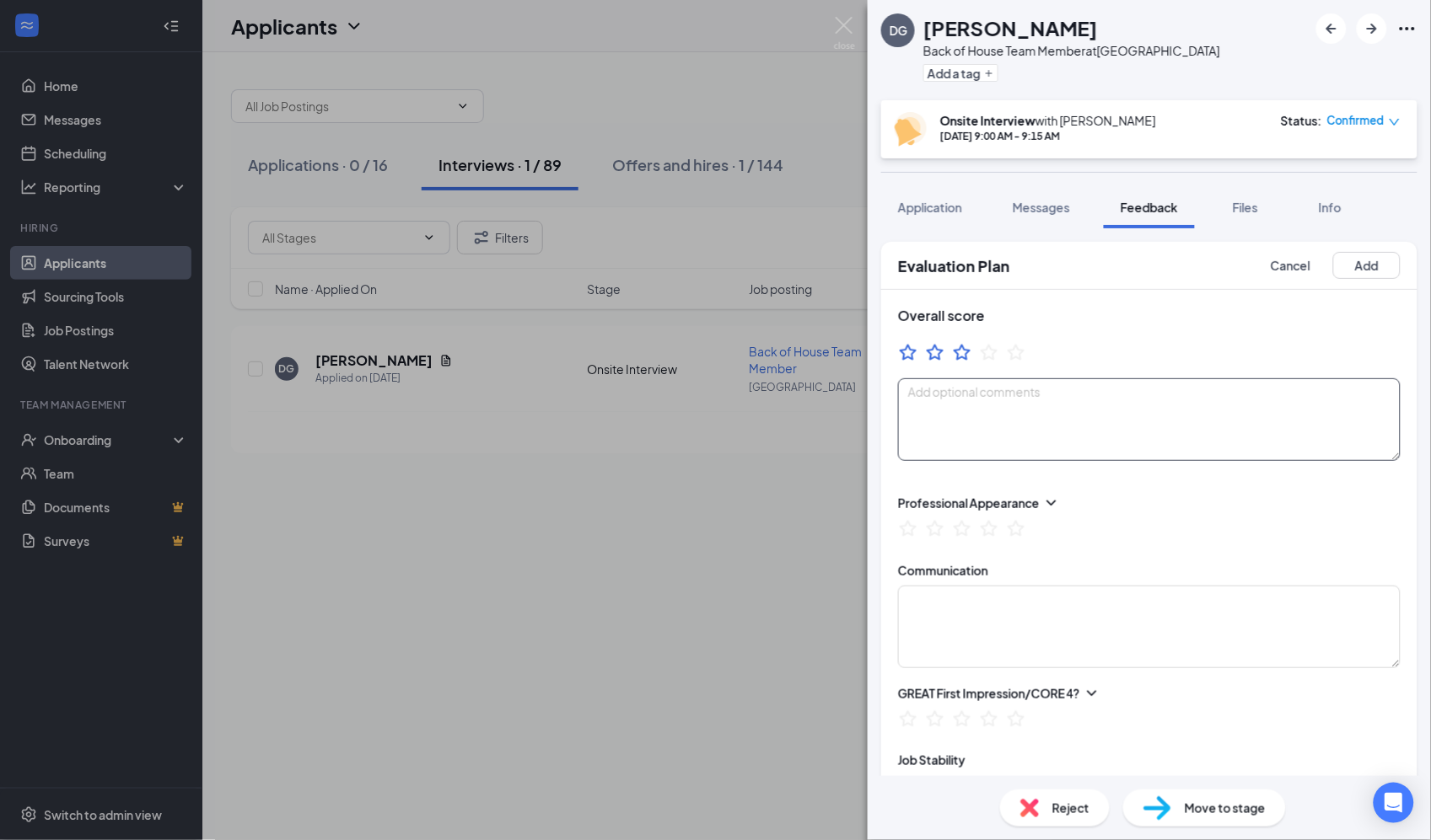
click at [976, 439] on textarea at bounding box center [1149, 420] width 503 height 83
type textarea "a"
type textarea "p"
click at [976, 439] on textarea at bounding box center [1149, 420] width 503 height 83
type textarea "v"
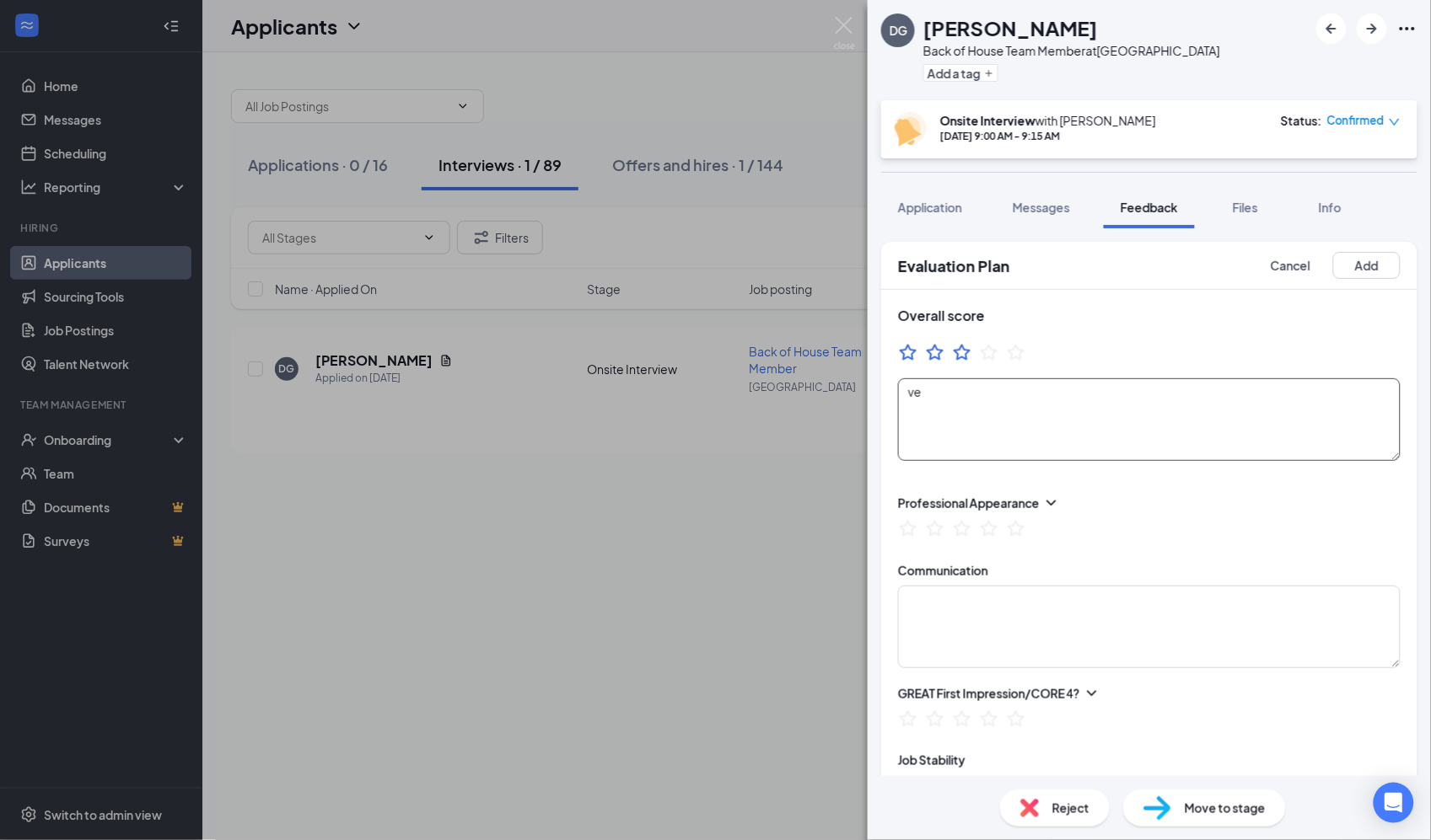
type textarea "v"
type textarea "q"
type textarea "1"
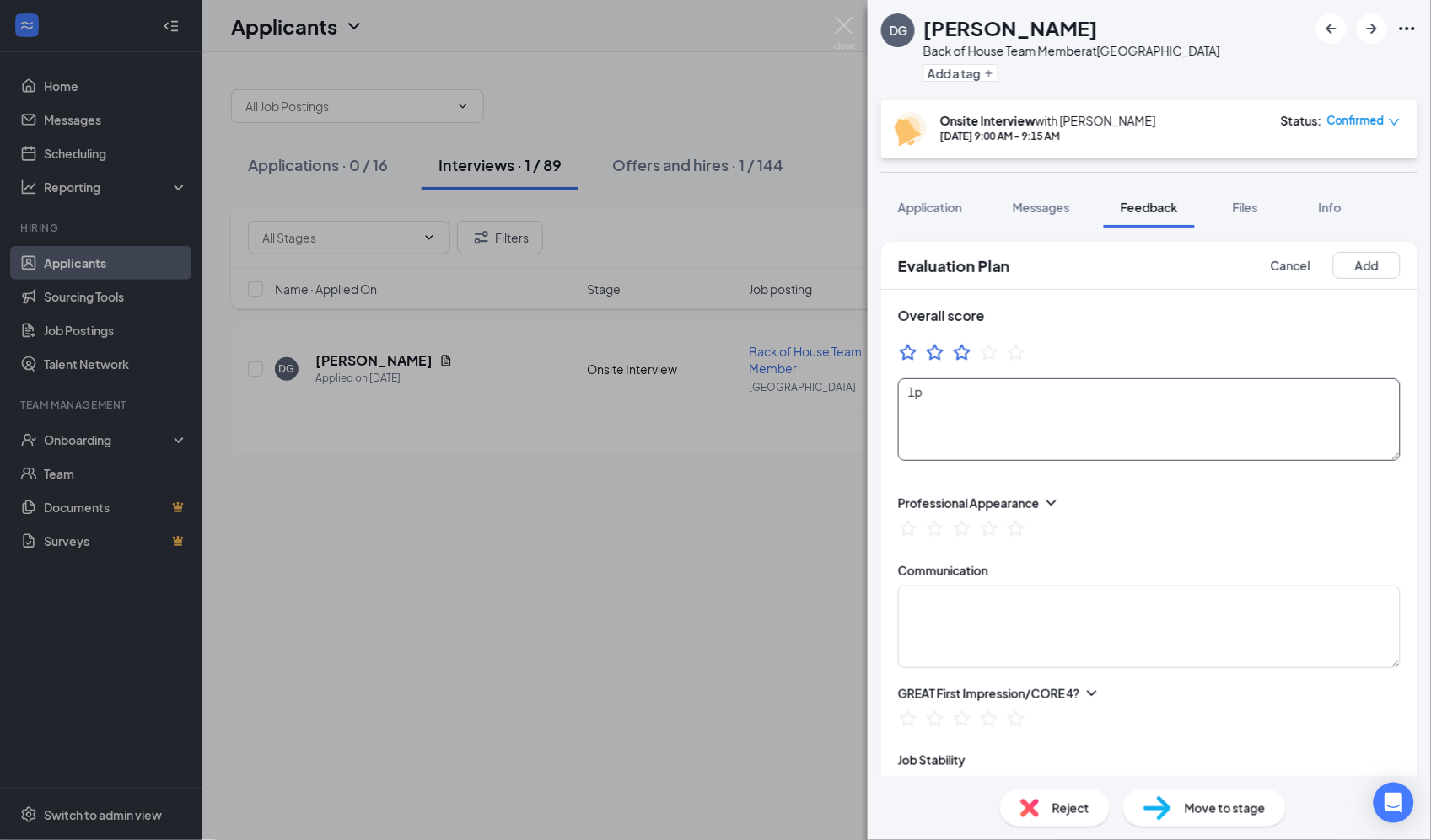
type textarea "1"
type textarea "w"
type textarea "workoing"
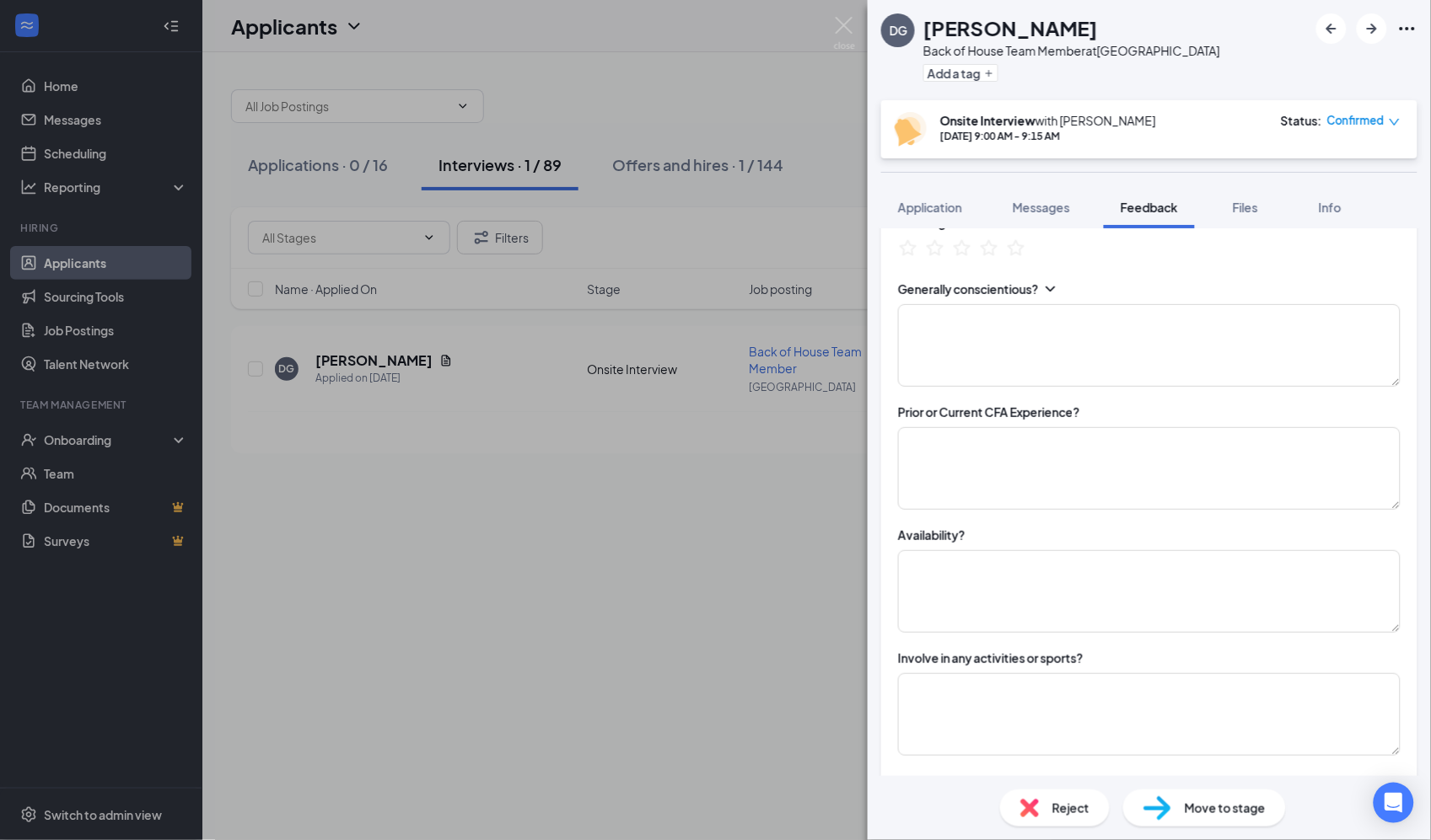
scroll to position [683, 0]
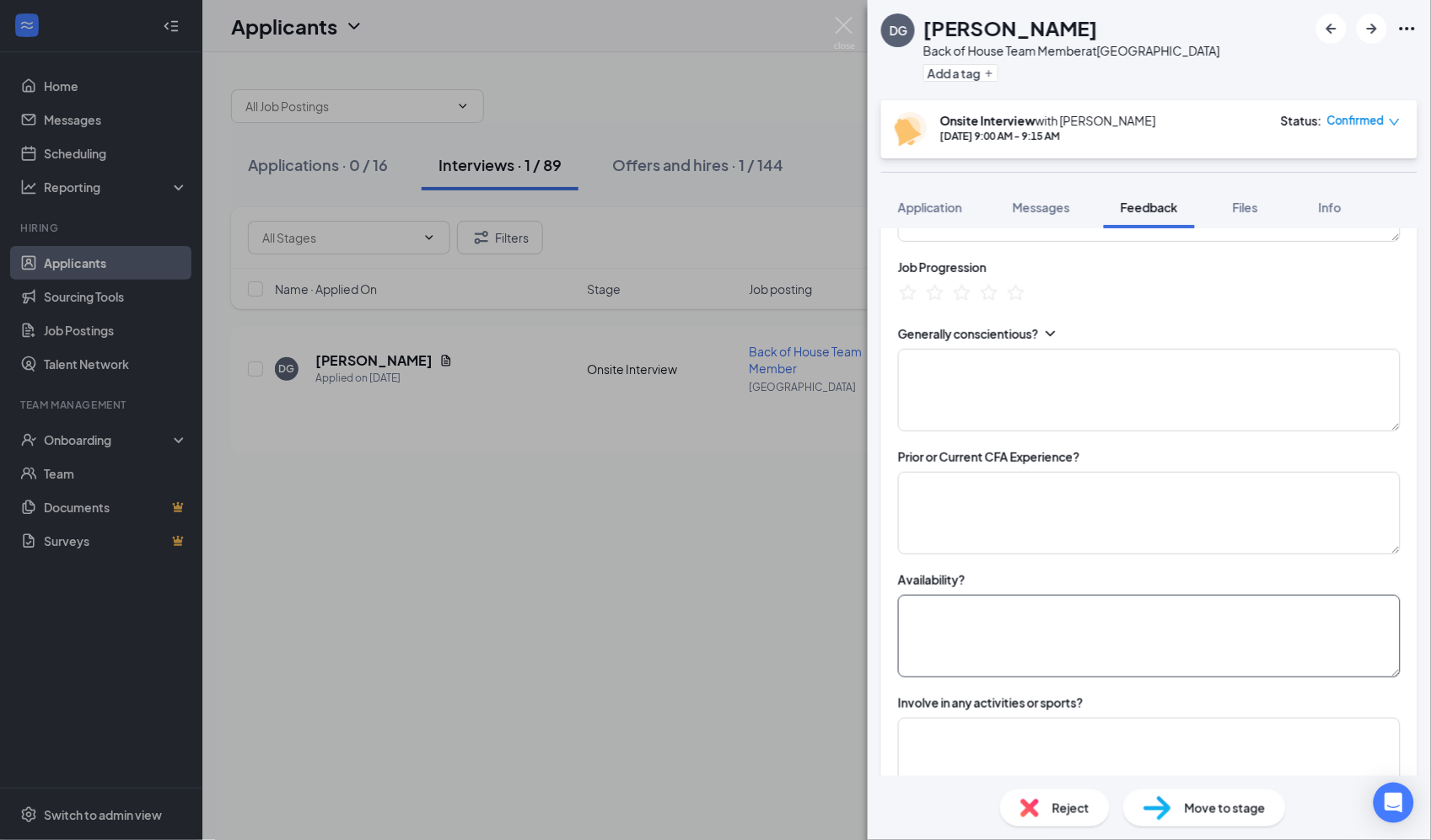
click at [1034, 618] on textarea at bounding box center [1149, 636] width 503 height 83
type textarea "a"
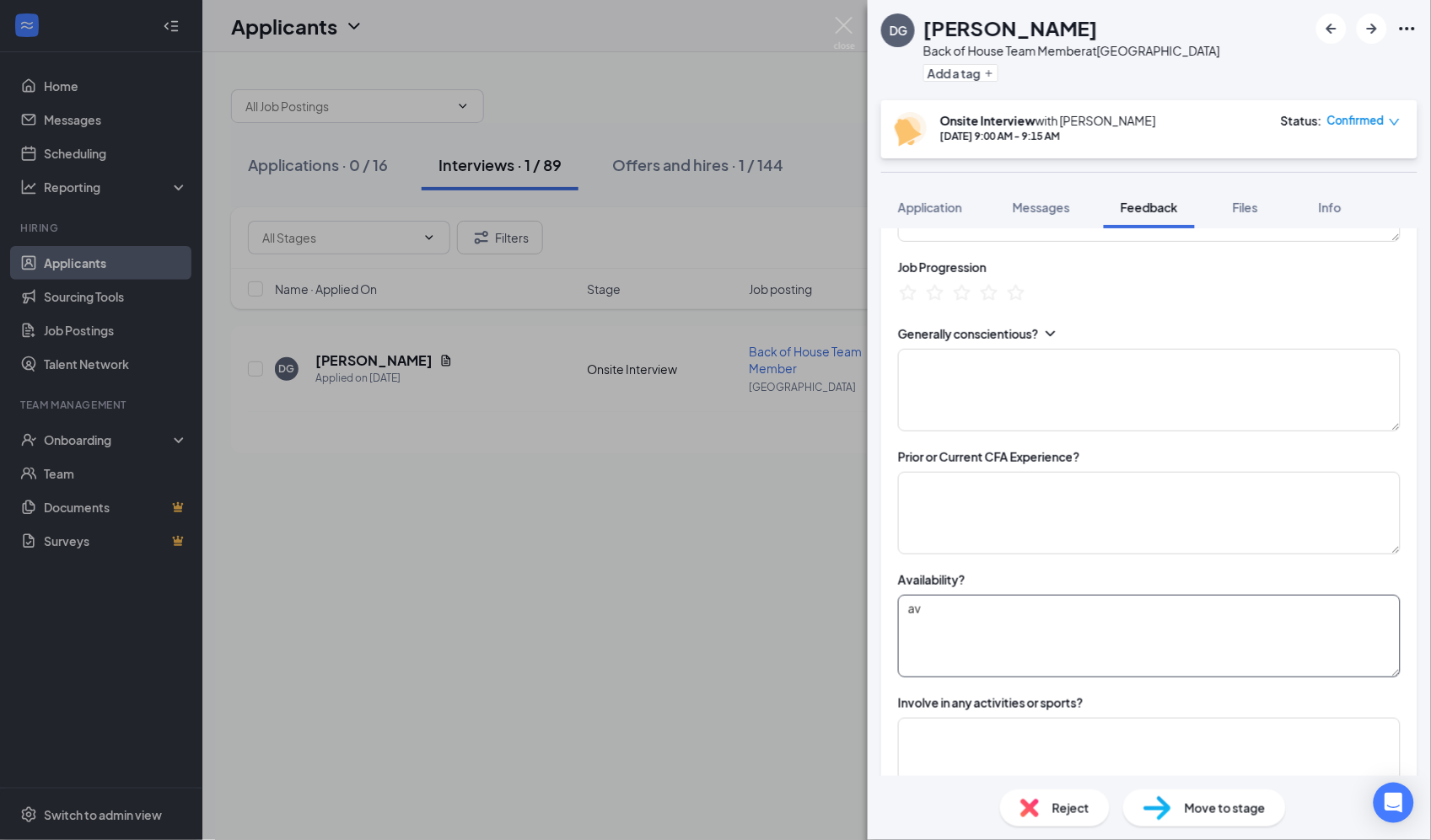
type textarea "a"
